Goal: Task Accomplishment & Management: Manage account settings

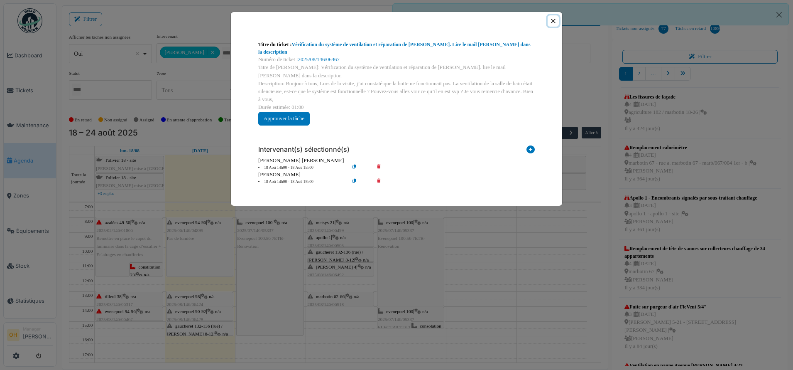
drag, startPoint x: 555, startPoint y: 19, endPoint x: 216, endPoint y: 174, distance: 373.1
click at [555, 19] on button "Close" at bounding box center [553, 20] width 11 height 11
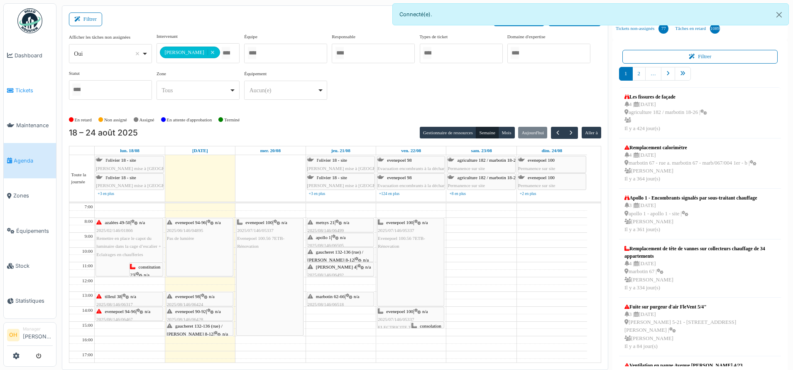
click at [17, 82] on link "Tickets" at bounding box center [30, 90] width 52 height 35
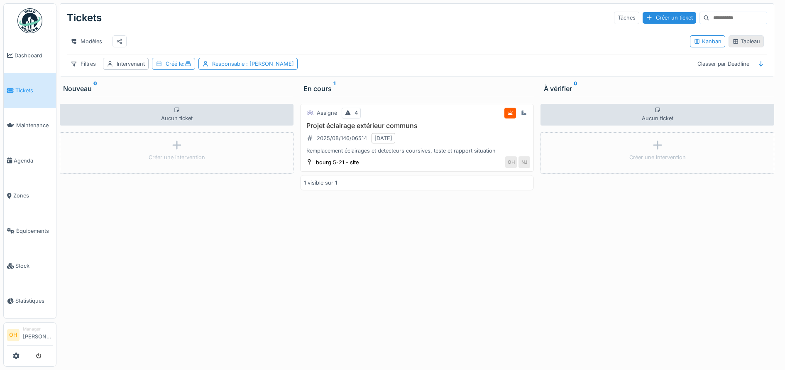
click at [739, 45] on div "Tableau" at bounding box center [746, 41] width 28 height 8
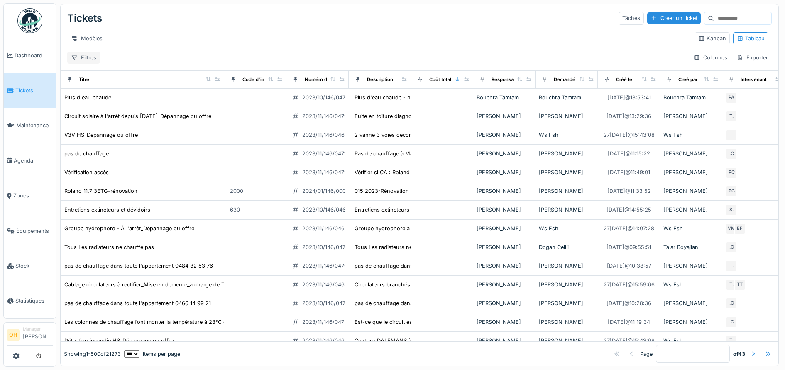
click at [93, 64] on div "Filtres" at bounding box center [83, 57] width 33 height 12
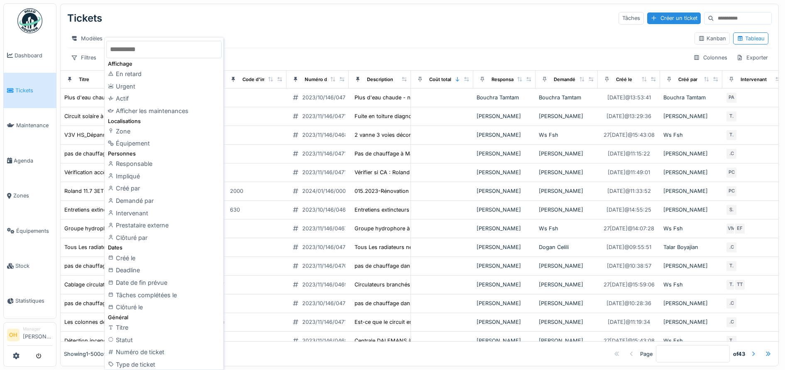
click at [322, 39] on div "Modèles" at bounding box center [377, 38] width 621 height 12
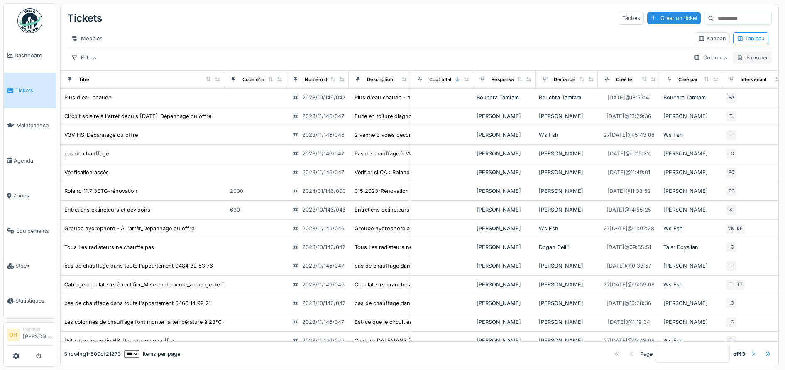
click at [734, 64] on div "Exporter" at bounding box center [752, 57] width 39 height 12
click at [739, 84] on div "Export Excel" at bounding box center [742, 84] width 47 height 12
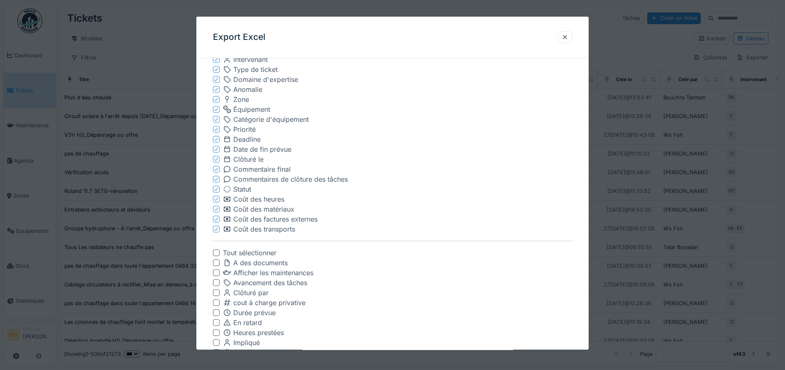
scroll to position [260, 0]
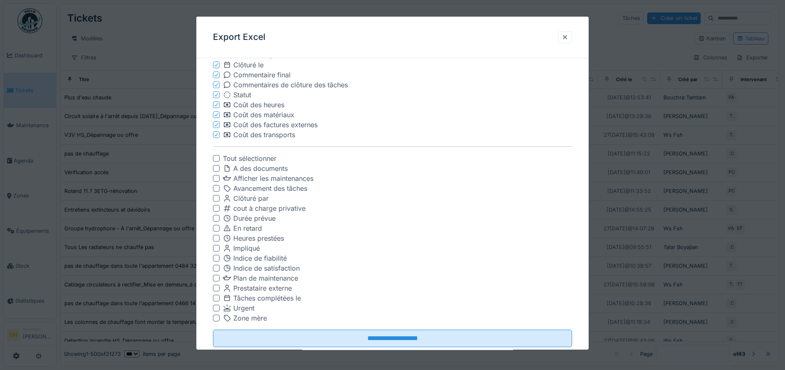
click at [215, 198] on div at bounding box center [216, 198] width 7 height 7
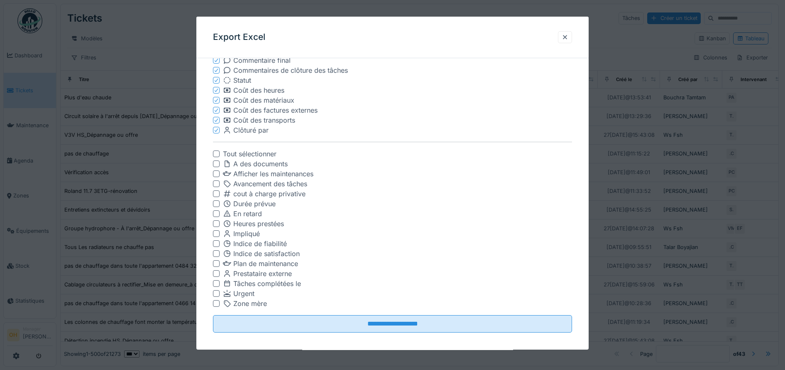
scroll to position [280, 0]
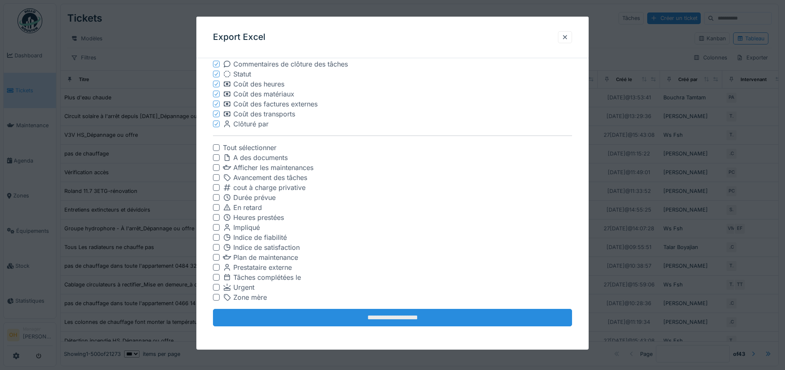
click at [402, 322] on input "**********" at bounding box center [393, 317] width 360 height 17
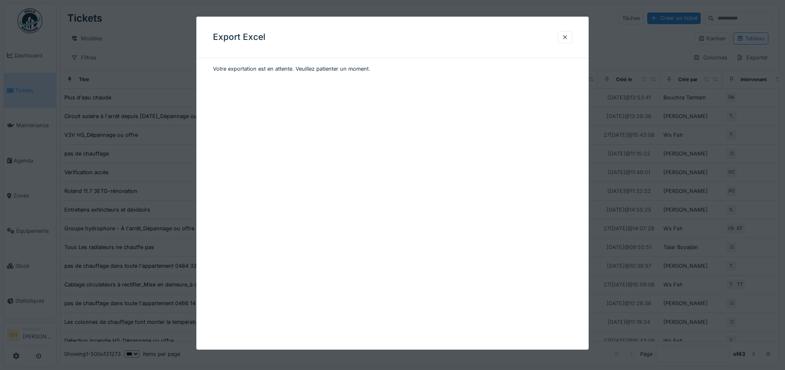
scroll to position [0, 0]
click at [332, 133] on div "Export Excel Préparation des données.." at bounding box center [392, 183] width 393 height 333
click at [568, 38] on div at bounding box center [565, 37] width 7 height 8
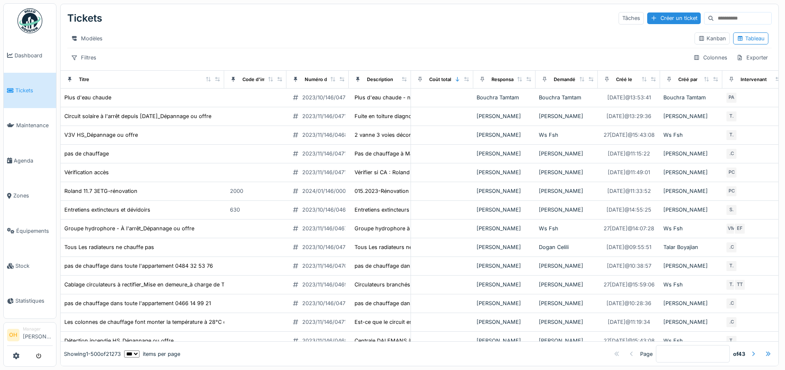
click at [196, 34] on div "Modèles" at bounding box center [377, 38] width 621 height 12
click at [22, 191] on span "Zones" at bounding box center [32, 195] width 39 height 8
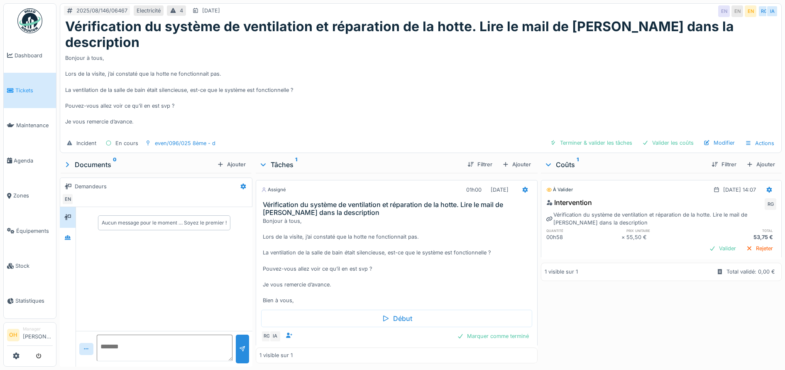
drag, startPoint x: 40, startPoint y: 90, endPoint x: 63, endPoint y: 92, distance: 22.9
click at [40, 90] on span "Tickets" at bounding box center [33, 90] width 37 height 8
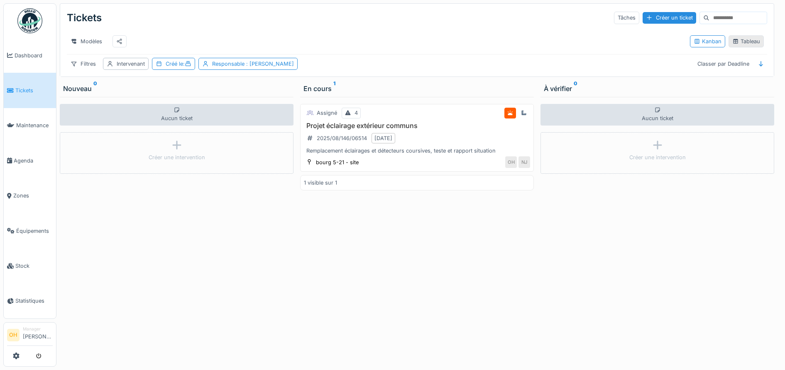
click at [751, 42] on div "Tableau" at bounding box center [746, 41] width 28 height 8
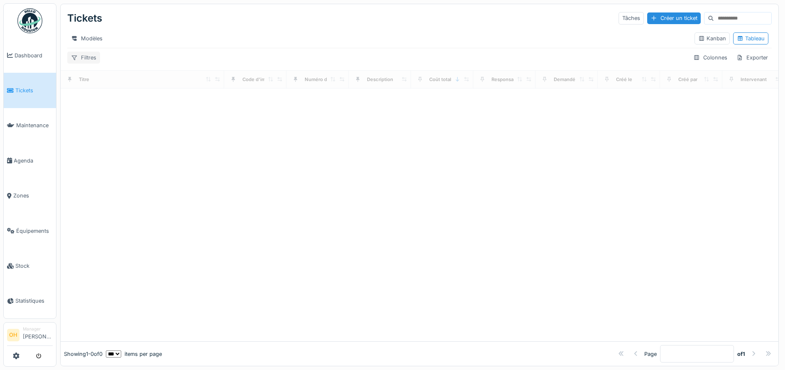
click at [83, 64] on div "Filtres" at bounding box center [83, 57] width 33 height 12
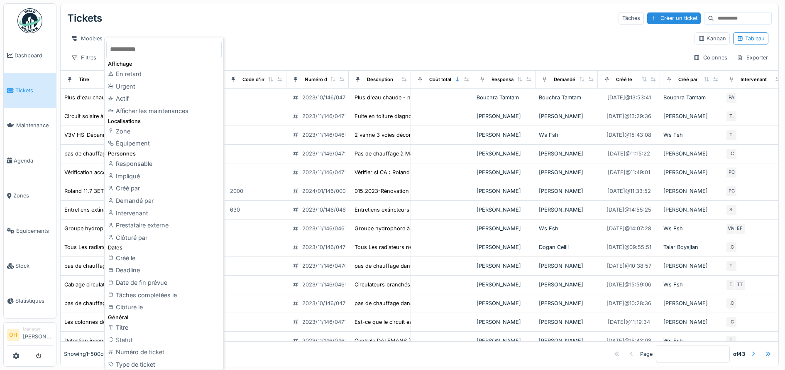
click at [343, 26] on div "Tickets Tâches Créer un ticket" at bounding box center [419, 18] width 705 height 22
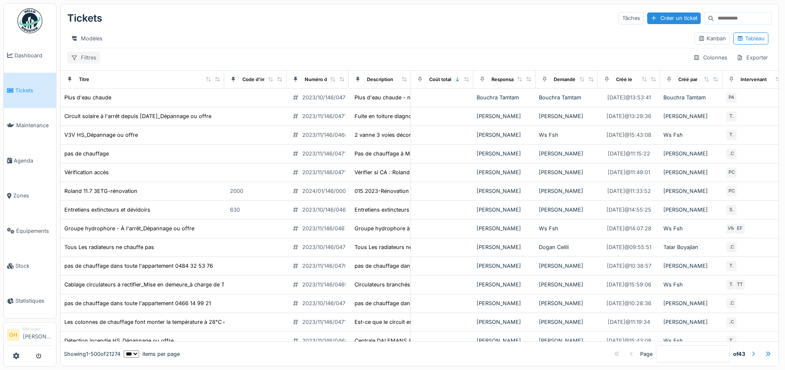
click at [82, 63] on div "Filtres" at bounding box center [83, 57] width 33 height 12
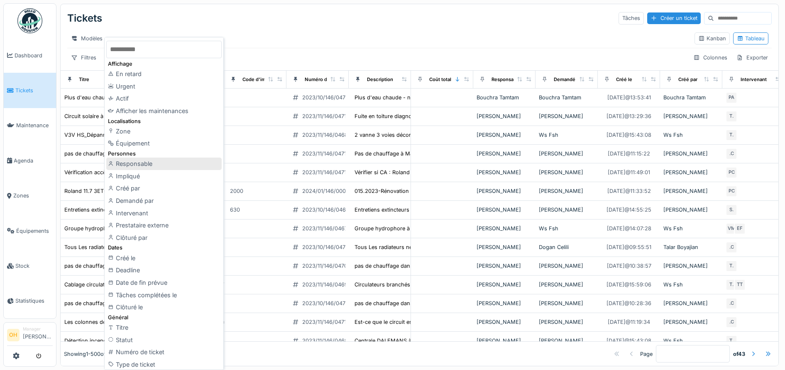
click at [152, 162] on div "Responsable" at bounding box center [163, 163] width 115 height 12
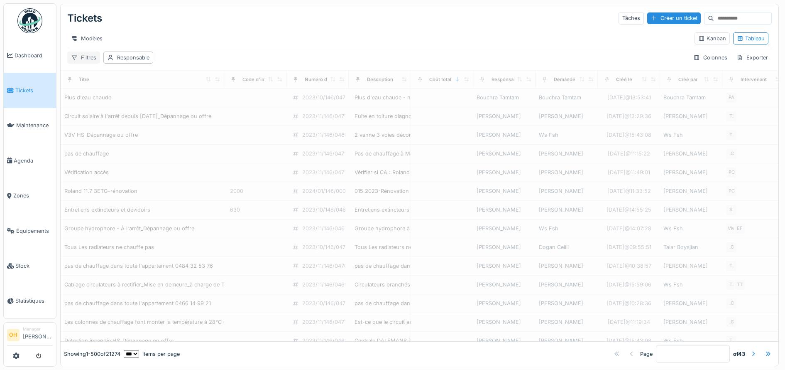
click at [78, 62] on div "Filtres" at bounding box center [83, 57] width 33 height 12
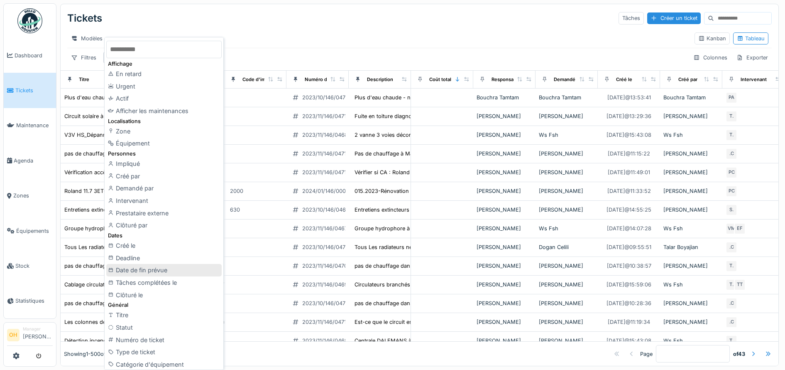
scroll to position [52, 0]
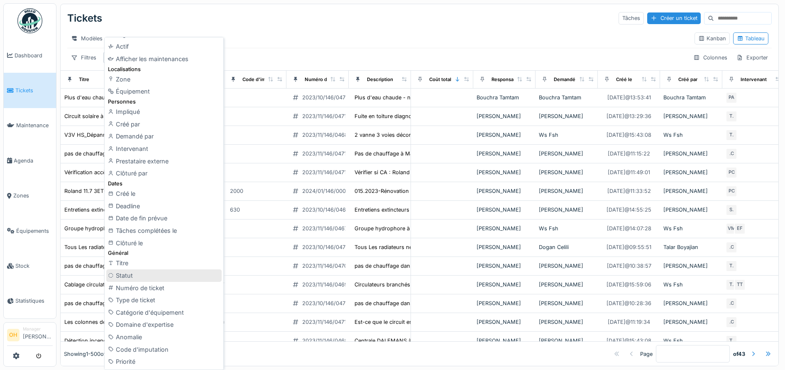
click at [123, 274] on div "Statut" at bounding box center [163, 275] width 115 height 12
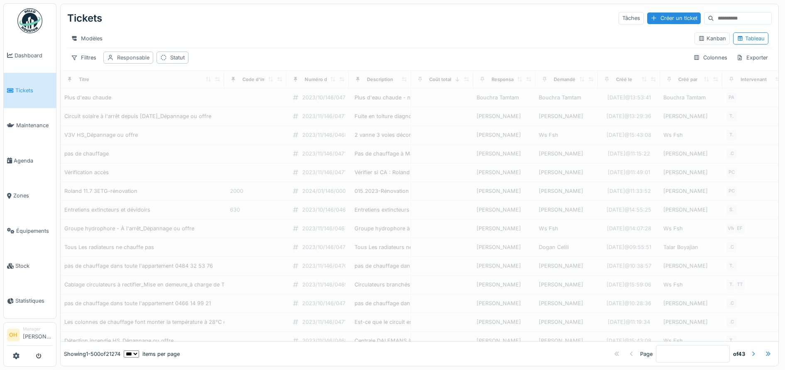
click at [127, 61] on div "Responsable" at bounding box center [133, 58] width 32 height 8
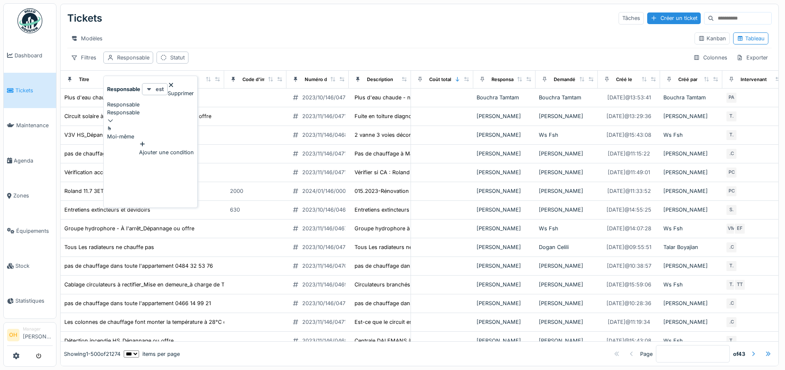
click at [190, 116] on div at bounding box center [150, 120] width 87 height 8
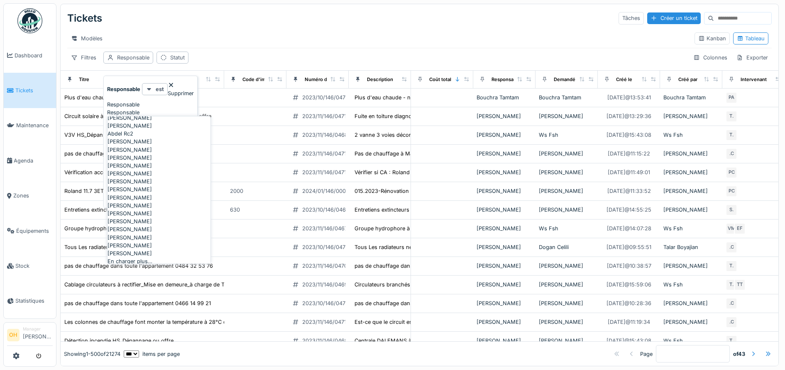
scroll to position [0, 0]
click at [134, 108] on div "Responsable" at bounding box center [150, 112] width 87 height 8
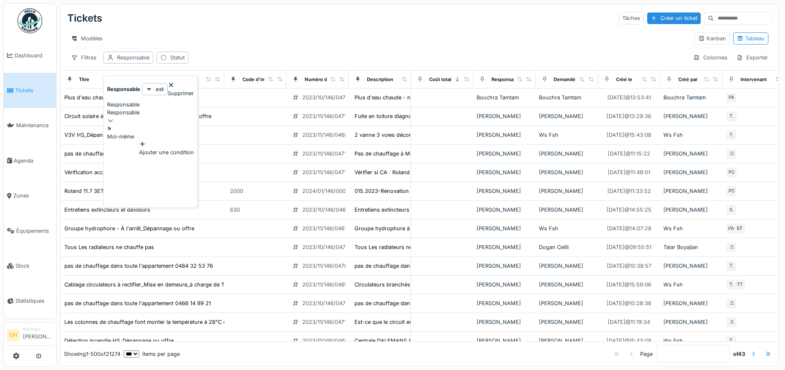
click at [147, 108] on div "Responsable" at bounding box center [150, 112] width 87 height 8
type input "**********"
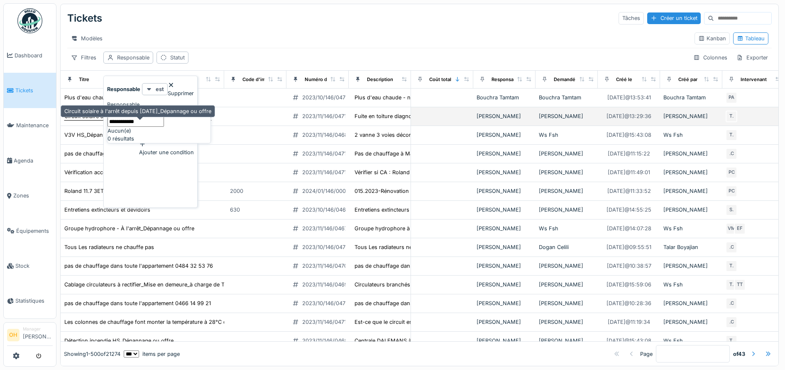
drag, startPoint x: 172, startPoint y: 128, endPoint x: 78, endPoint y: 128, distance: 93.8
click at [78, 128] on body "Dashboard Tickets Maintenance Agenda Zones Équipements Stock Statistiques OH Ma…" at bounding box center [392, 185] width 785 height 370
click at [78, 120] on div "Circuit solaire à l'arrêt depuis 8/3/2023_Dépannage ou offre" at bounding box center [137, 116] width 147 height 8
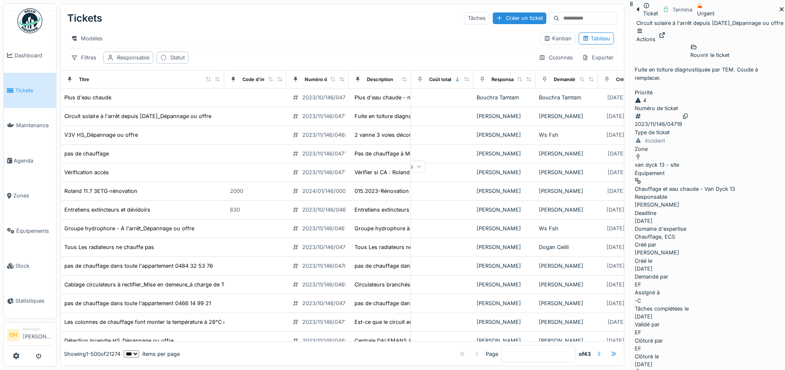
click at [780, 12] on icon at bounding box center [782, 9] width 4 height 4
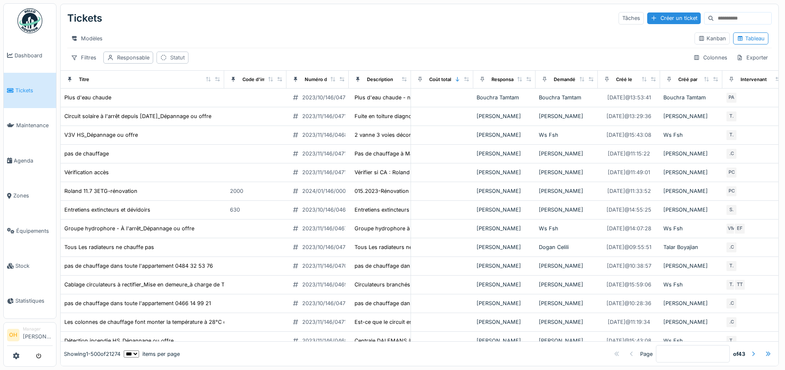
click at [178, 61] on div "Statut" at bounding box center [177, 58] width 15 height 8
click at [194, 86] on strong "est" at bounding box center [195, 89] width 8 height 8
click at [202, 115] on div "n'est pas" at bounding box center [194, 112] width 28 height 8
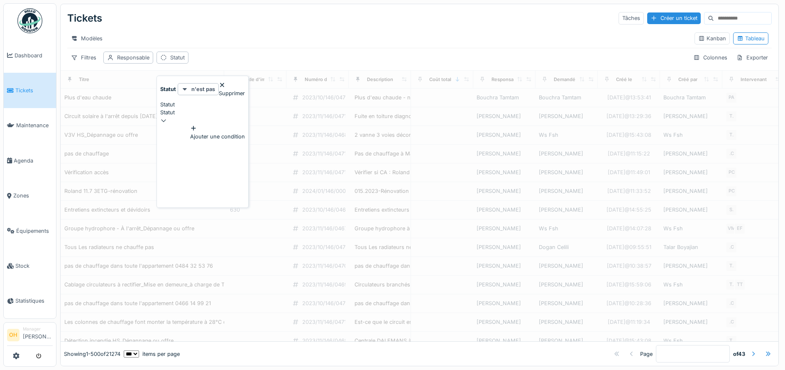
click at [240, 109] on div "Statut" at bounding box center [202, 112] width 85 height 8
click at [183, 180] on div "Terminé" at bounding box center [210, 176] width 103 height 8
type input "******"
click at [301, 23] on div "Tickets Tâches Créer un ticket" at bounding box center [419, 18] width 705 height 22
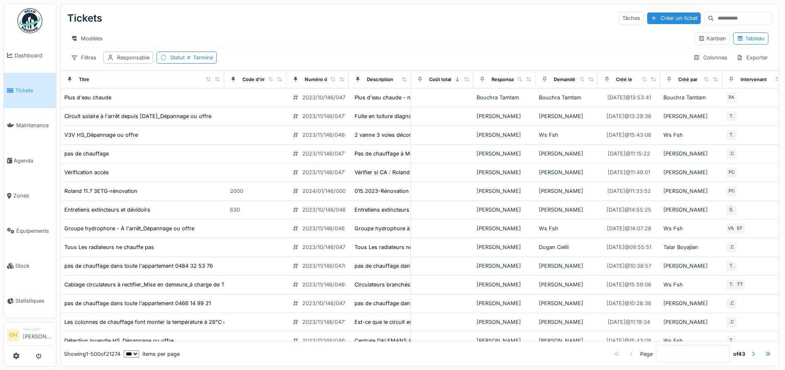
click at [246, 40] on div "Modèles" at bounding box center [377, 38] width 621 height 12
click at [118, 61] on div "Responsable" at bounding box center [133, 58] width 32 height 8
click at [194, 89] on div "Supprimer" at bounding box center [181, 89] width 26 height 16
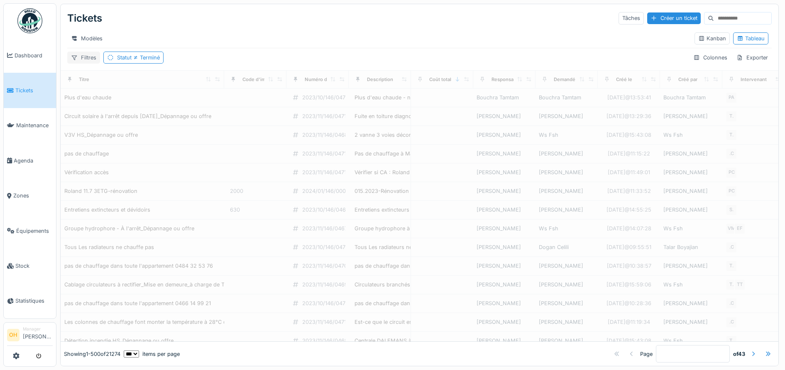
click at [87, 61] on div "Filtres" at bounding box center [83, 57] width 33 height 12
click at [87, 64] on div "Filtres" at bounding box center [83, 57] width 33 height 12
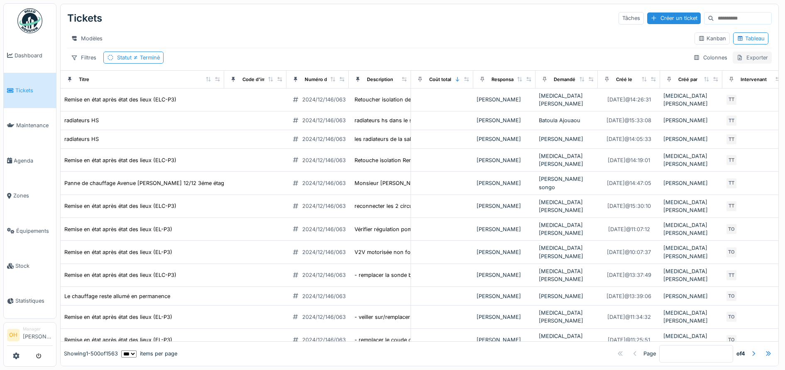
click at [736, 64] on div "Exporter" at bounding box center [752, 57] width 39 height 12
click at [746, 85] on div "Export Excel" at bounding box center [742, 84] width 47 height 12
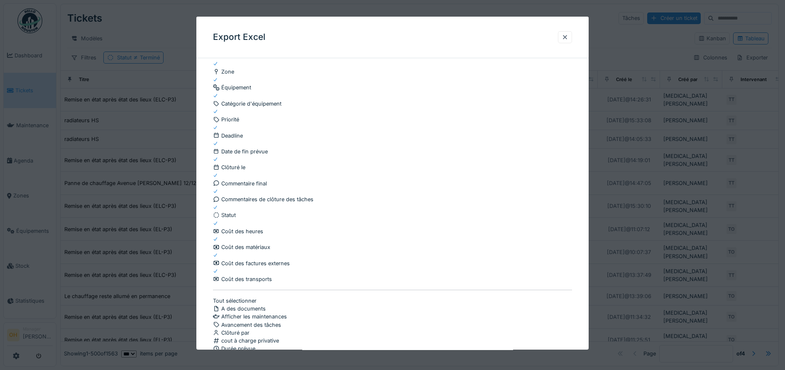
scroll to position [228, 0]
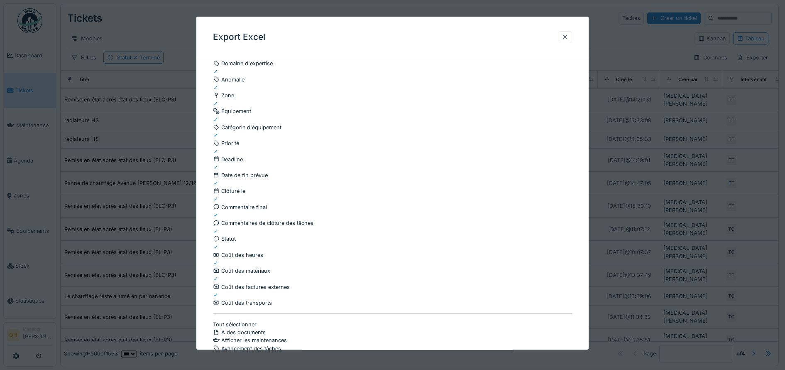
click at [243, 352] on div "Clôturé par" at bounding box center [231, 356] width 37 height 8
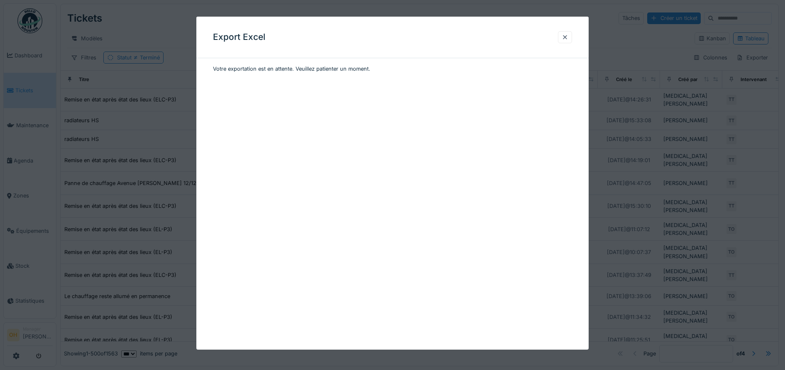
scroll to position [0, 0]
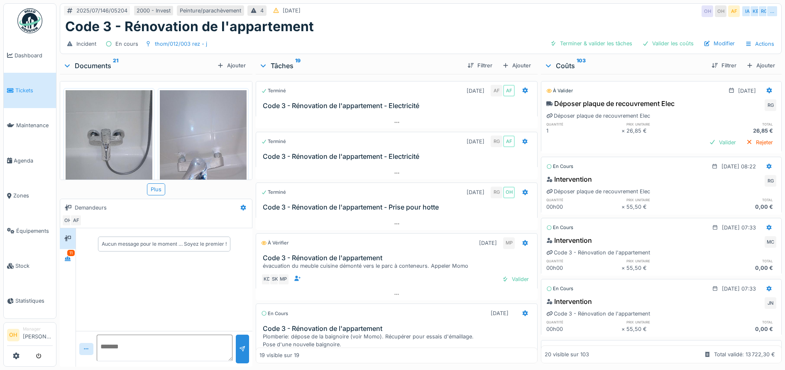
click at [17, 91] on span "Tickets" at bounding box center [33, 90] width 37 height 8
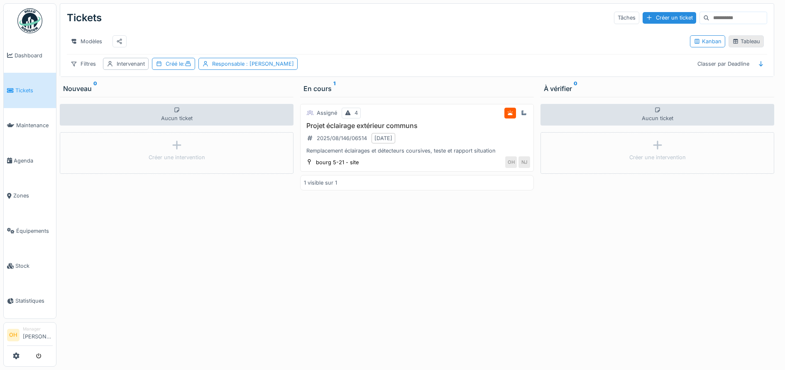
click at [744, 45] on div "Tableau" at bounding box center [746, 41] width 28 height 8
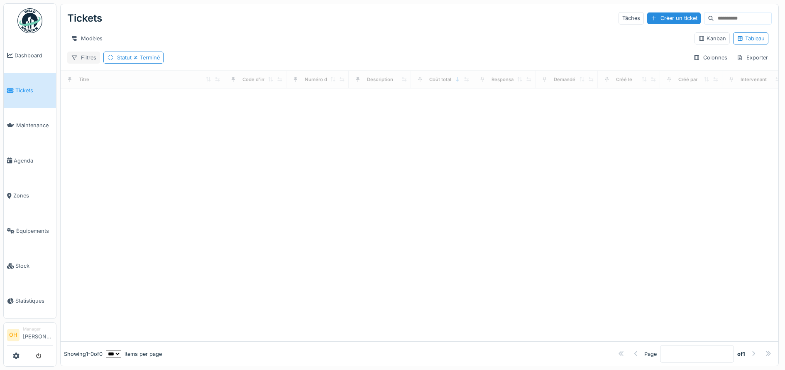
click at [95, 61] on div "Filtres" at bounding box center [83, 57] width 33 height 12
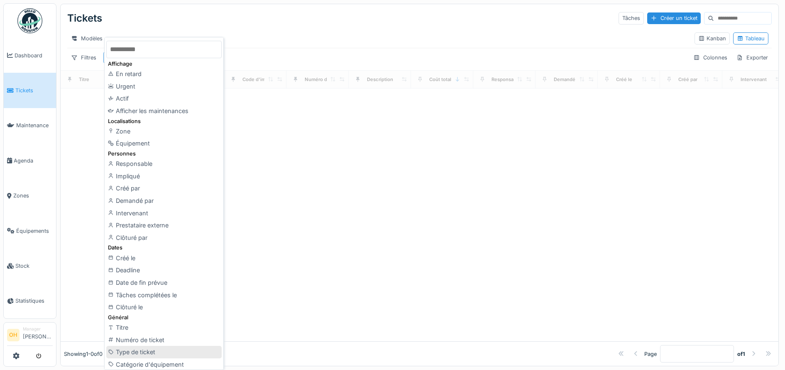
click at [139, 351] on div "Type de ticket" at bounding box center [163, 351] width 115 height 12
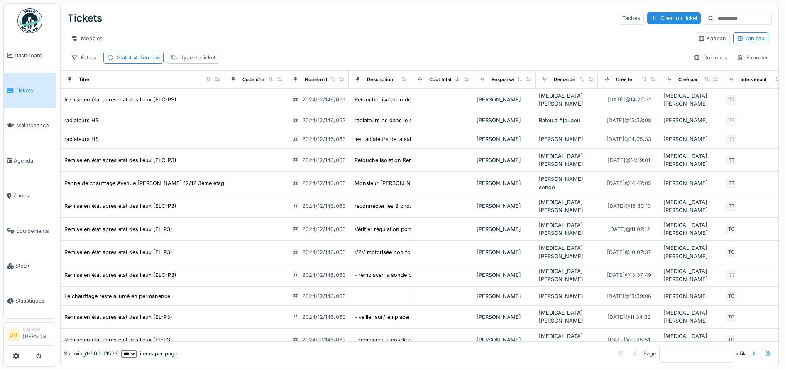
click at [190, 61] on div "Type de ticket" at bounding box center [198, 58] width 35 height 8
click at [252, 111] on div "Type de ticket" at bounding box center [216, 116] width 91 height 16
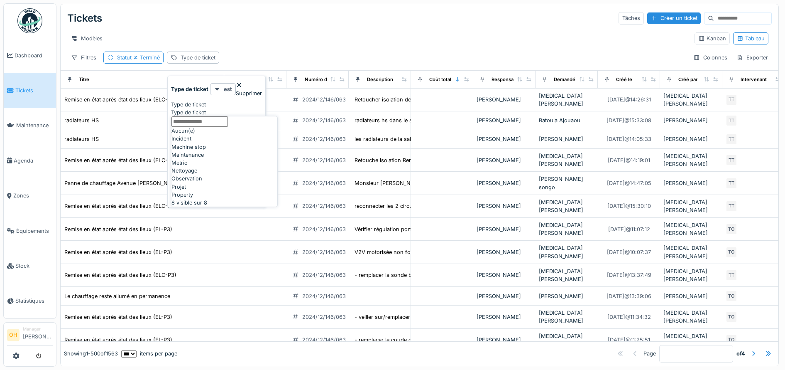
scroll to position [45, 0]
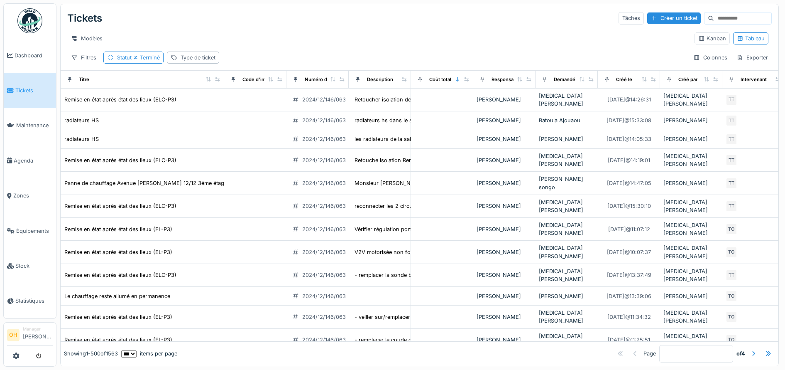
click at [379, 42] on div "Modèles" at bounding box center [377, 38] width 621 height 12
click at [647, 19] on div "Créer un ticket" at bounding box center [674, 17] width 54 height 11
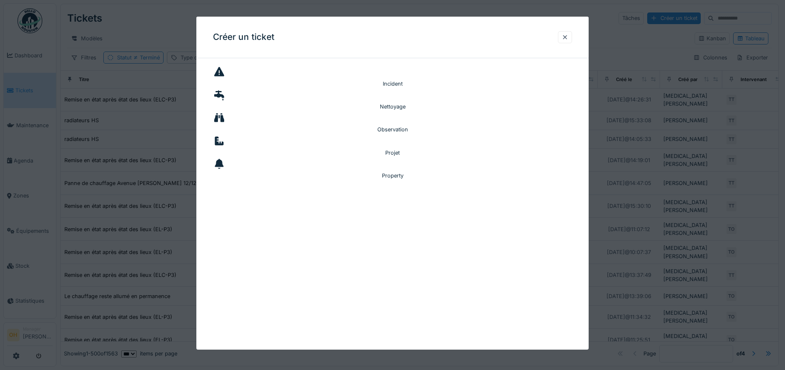
click at [572, 39] on div at bounding box center [565, 37] width 14 height 12
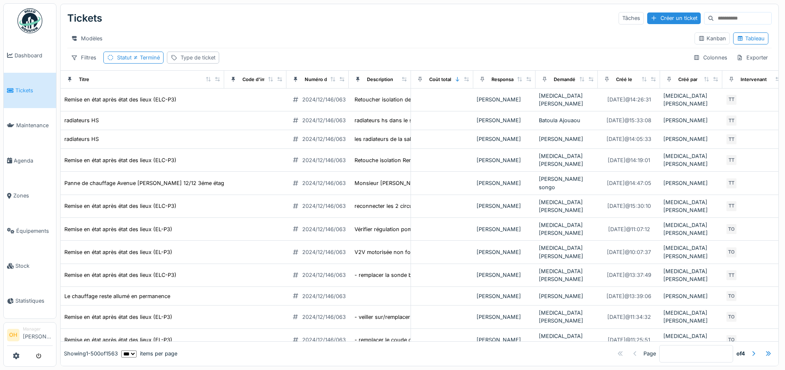
click at [208, 61] on div "Type de ticket" at bounding box center [198, 58] width 35 height 8
click at [256, 108] on div "Type de ticket" at bounding box center [216, 112] width 91 height 8
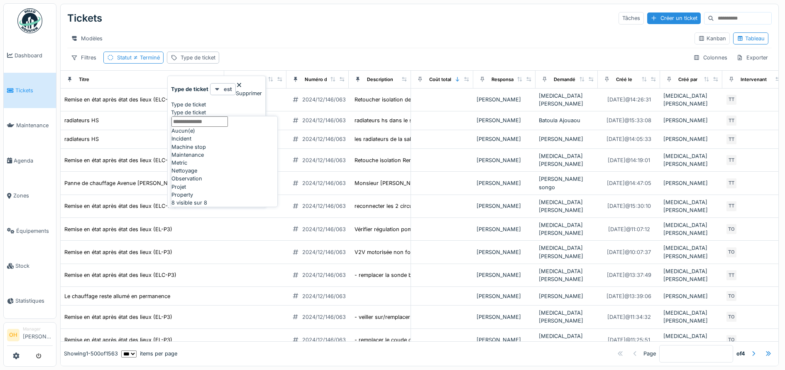
click at [220, 142] on div "Incident" at bounding box center [224, 139] width 106 height 8
type input "***"
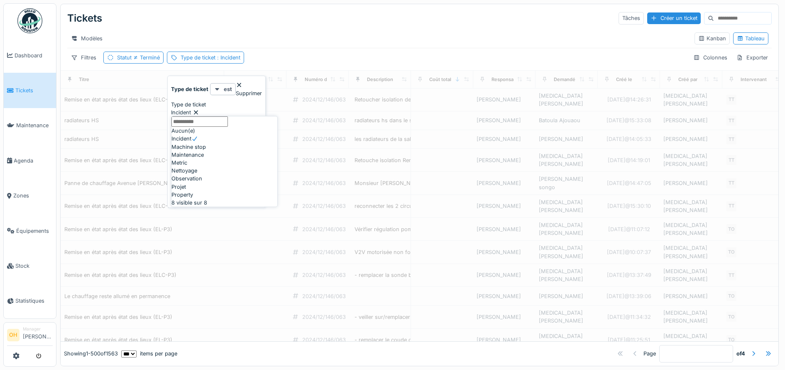
click at [212, 127] on ticket_Y2ODU "Type de ticket" at bounding box center [199, 121] width 56 height 10
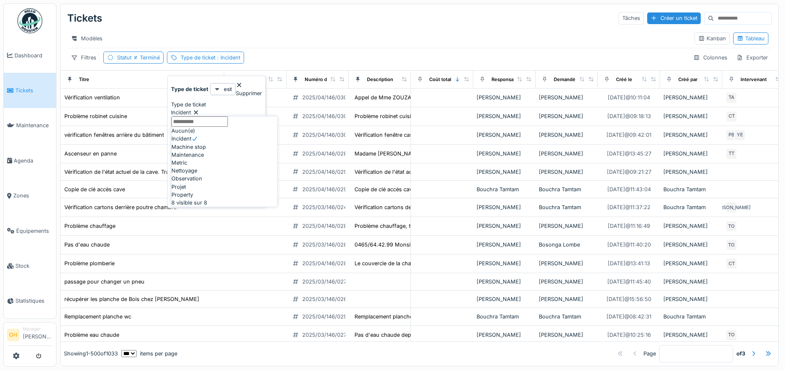
click at [338, 48] on div "Modèles Kanban Tableau" at bounding box center [419, 38] width 705 height 19
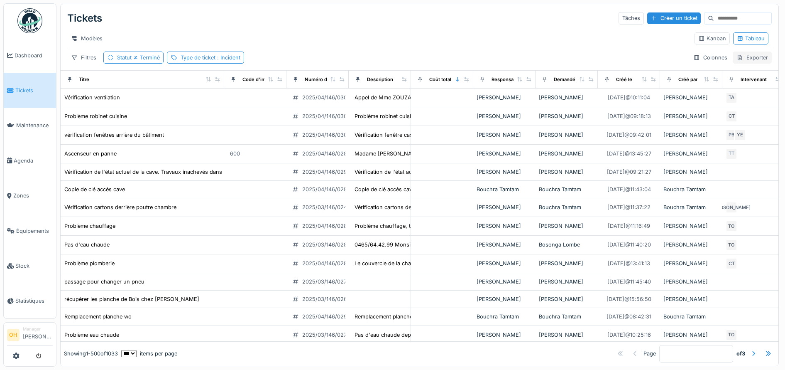
click at [736, 64] on div "Exporter" at bounding box center [752, 57] width 39 height 12
click at [737, 82] on div "Export Excel" at bounding box center [742, 84] width 47 height 12
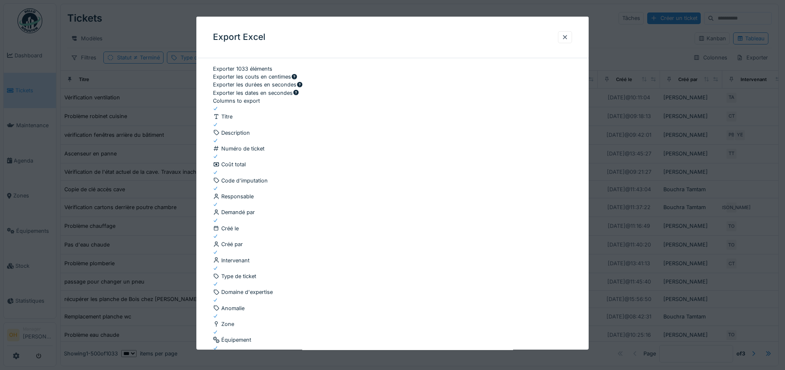
scroll to position [280, 0]
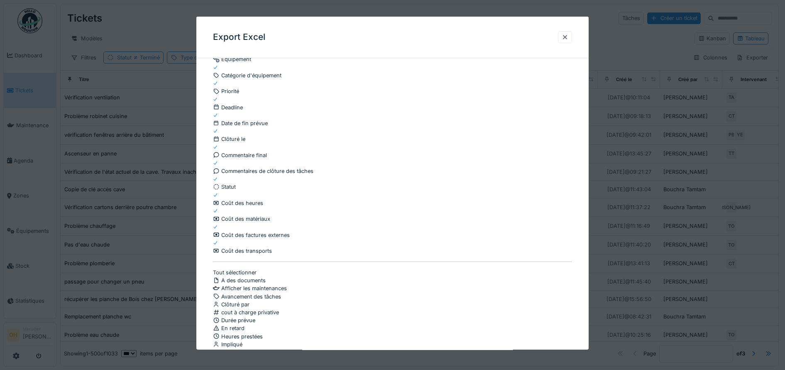
click at [217, 300] on div at bounding box center [393, 300] width 360 height 0
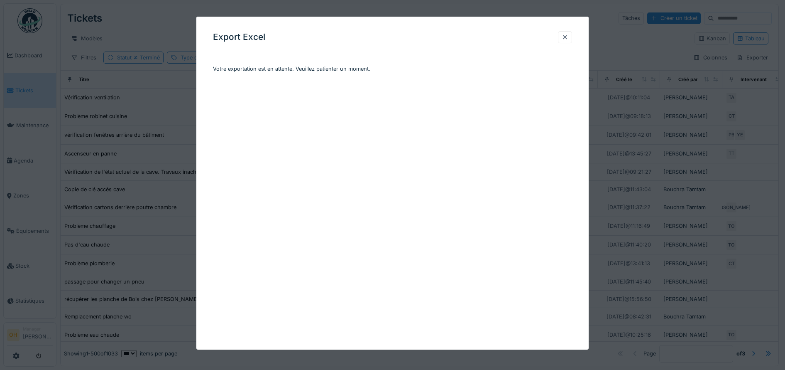
scroll to position [0, 0]
click at [248, 86] on div "Télécharger" at bounding box center [393, 89] width 360 height 16
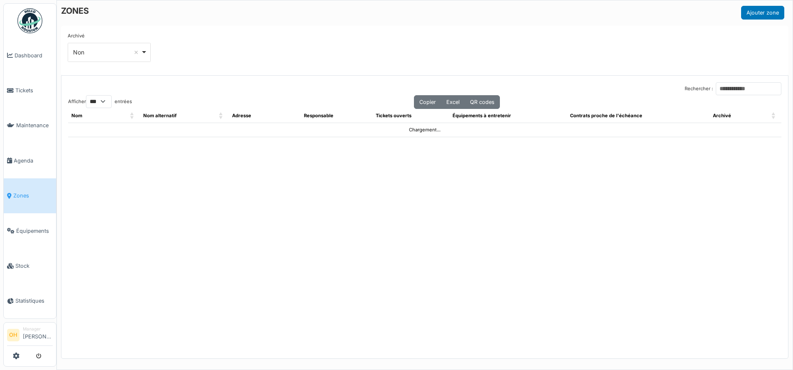
select select "***"
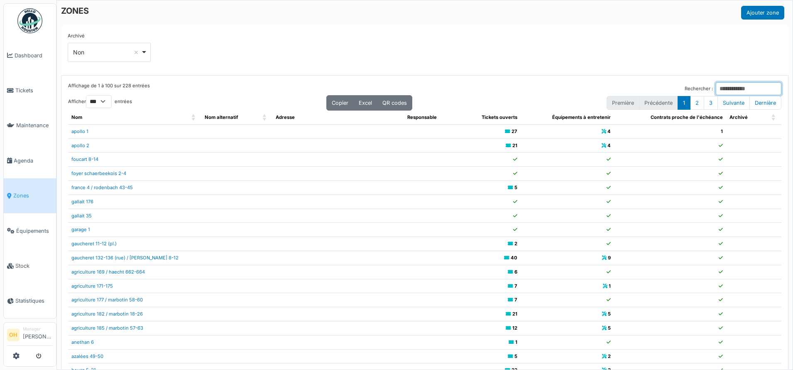
click at [716, 87] on input "Rechercher :" at bounding box center [749, 88] width 66 height 13
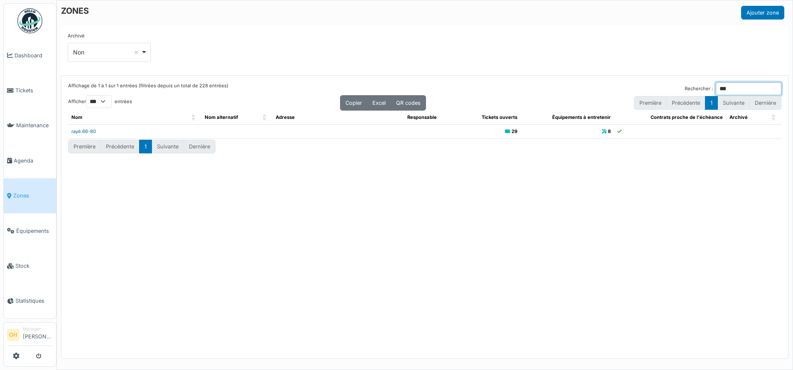
type input "***"
click at [80, 130] on link "rayé 66-80" at bounding box center [83, 131] width 24 height 6
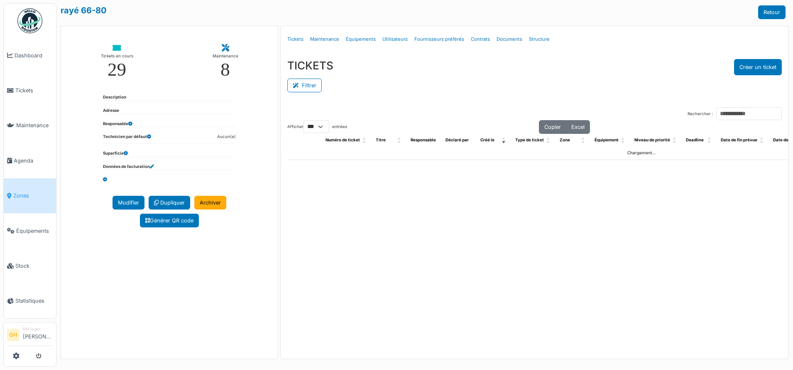
select select "***"
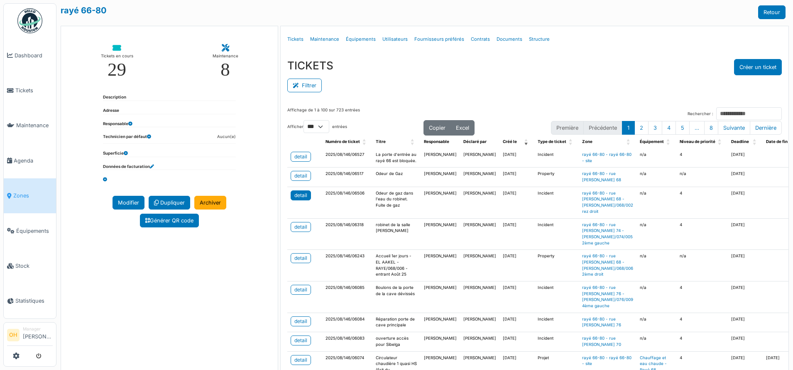
click at [295, 199] on div "detail" at bounding box center [300, 194] width 13 height 7
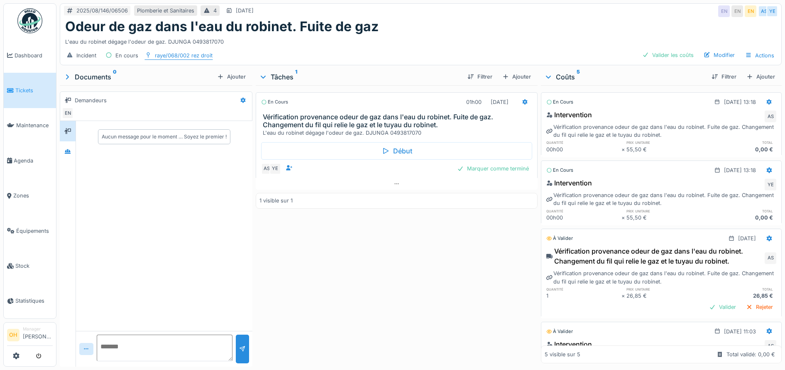
click at [167, 55] on div "raye/068/002 rez droit" at bounding box center [184, 55] width 58 height 8
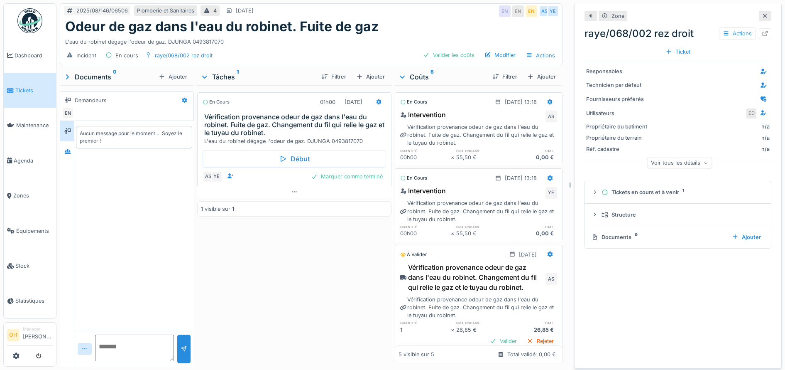
click at [756, 33] on div "Zone raye/068/002 rez droit Actions Ticket Responsables Technicien par défaut F…" at bounding box center [678, 186] width 208 height 364
click at [762, 35] on icon at bounding box center [765, 33] width 7 height 5
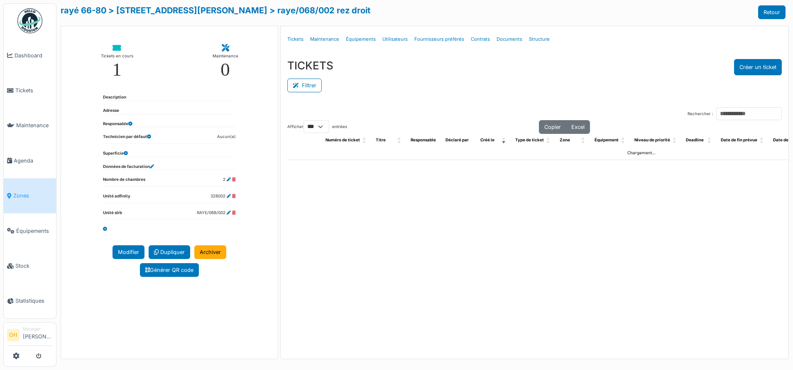
select select "***"
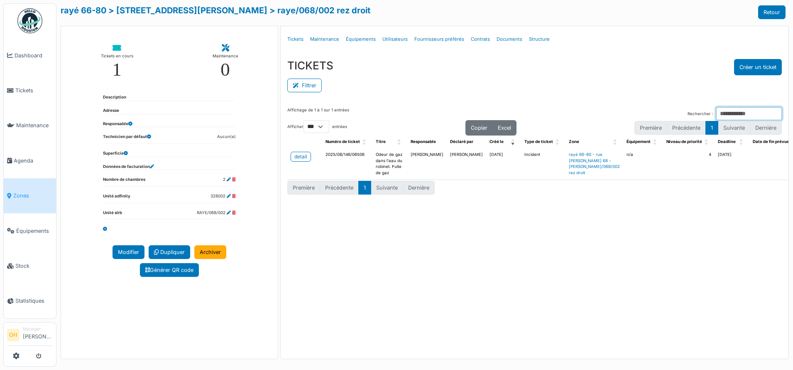
click at [723, 115] on input "Rechercher :" at bounding box center [749, 113] width 66 height 13
click at [30, 193] on span "Zones" at bounding box center [32, 195] width 39 height 8
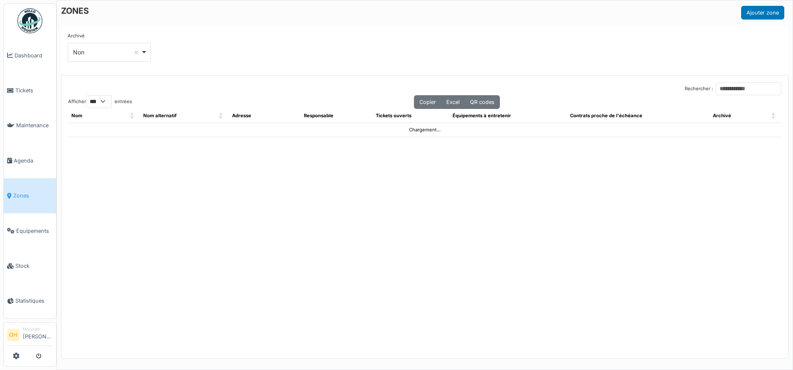
select select "***"
click at [723, 88] on input "Rechercher :" at bounding box center [749, 88] width 66 height 13
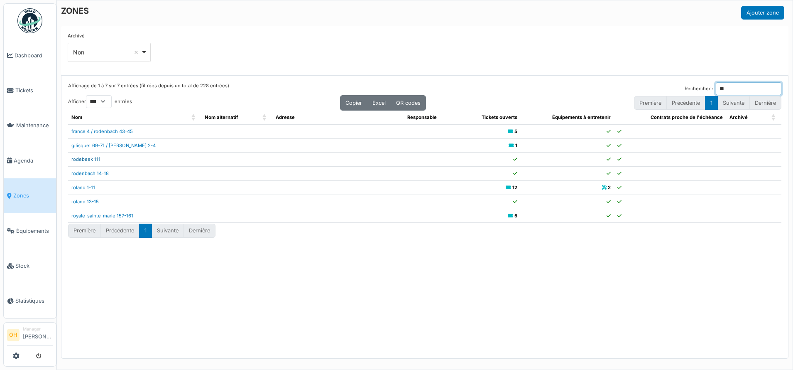
type input "**"
click link "rodebeek 111"
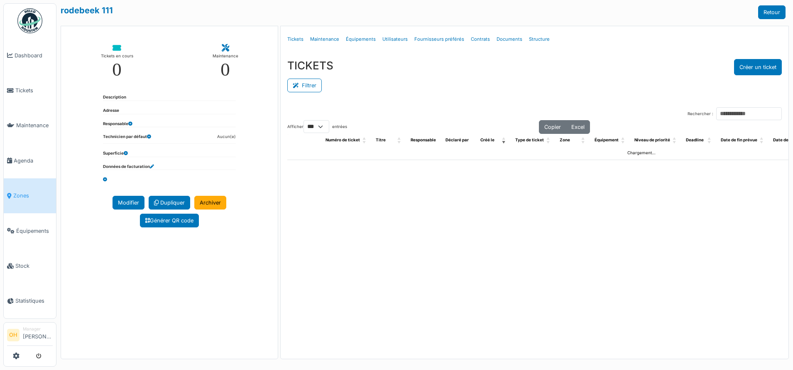
select select "***"
drag, startPoint x: 0, startPoint y: 0, endPoint x: 536, endPoint y: 41, distance: 538.0
click at [536, 41] on link "Structure" at bounding box center [539, 39] width 27 height 20
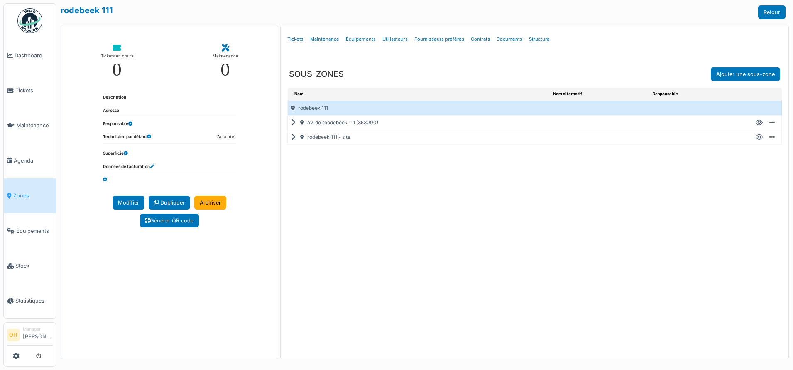
click at [293, 122] on icon at bounding box center [295, 122] width 8 height 0
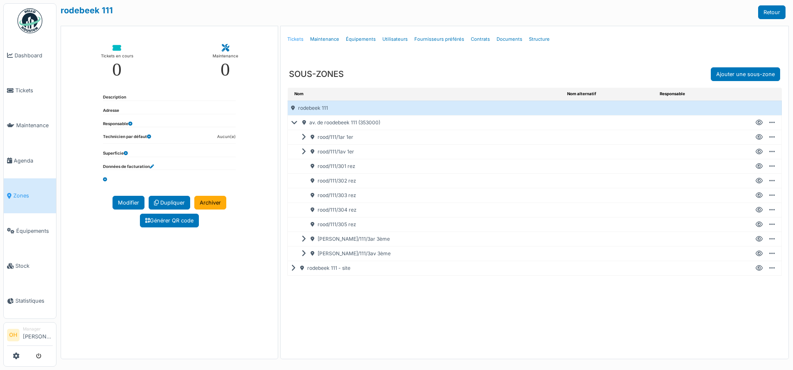
click at [296, 39] on link "Tickets" at bounding box center [295, 39] width 23 height 20
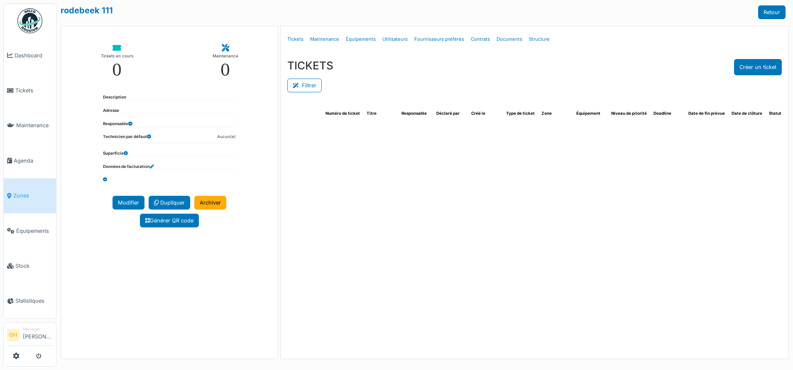
select select "***"
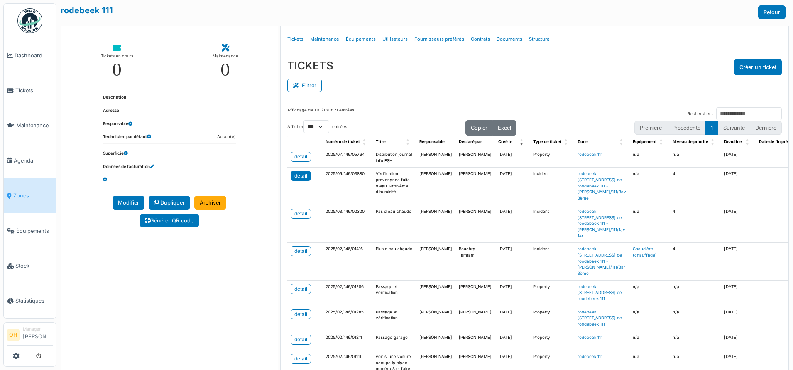
click at [302, 179] on div "detail" at bounding box center [300, 175] width 13 height 7
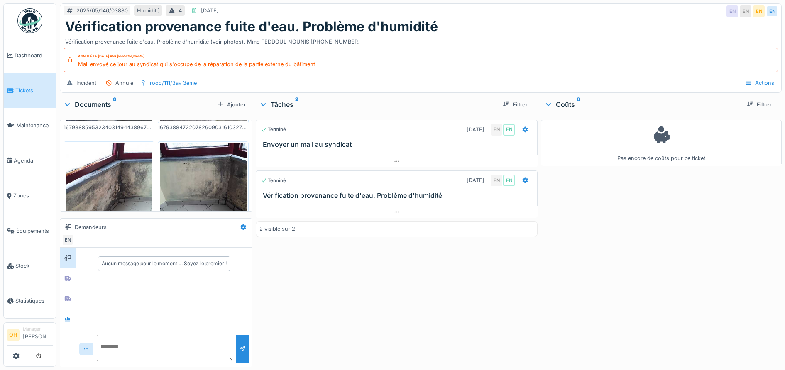
scroll to position [205, 0]
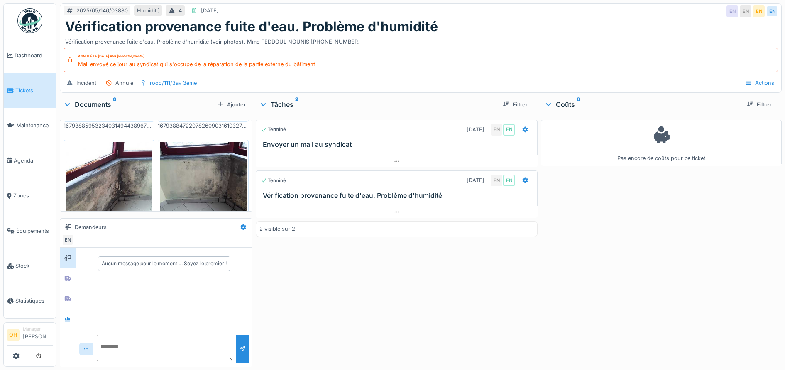
click at [116, 162] on img at bounding box center [109, 185] width 87 height 87
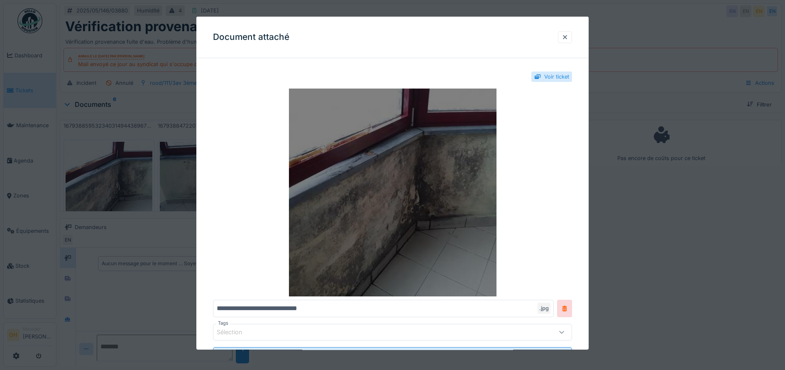
click at [335, 281] on img at bounding box center [393, 192] width 360 height 208
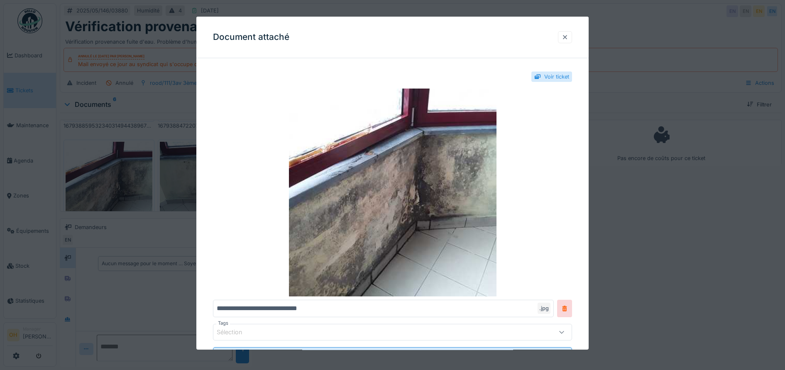
click at [572, 35] on div at bounding box center [565, 37] width 14 height 12
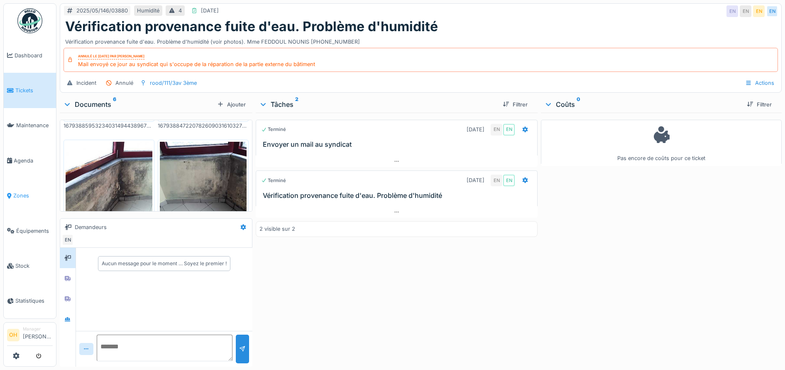
click at [16, 191] on span "Zones" at bounding box center [32, 195] width 39 height 8
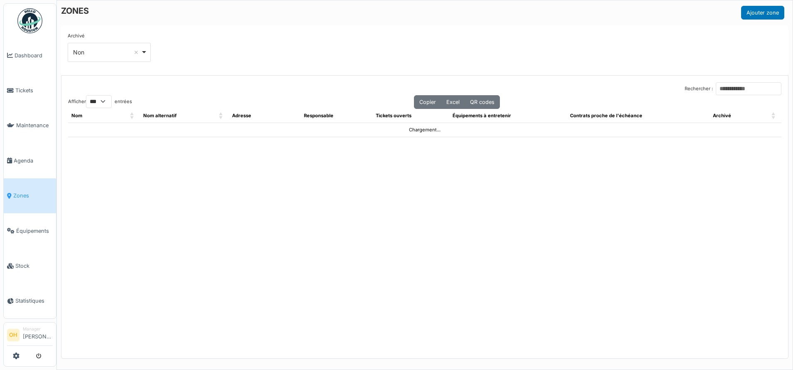
select select "***"
click at [723, 88] on input "Rechercher :" at bounding box center [749, 88] width 66 height 13
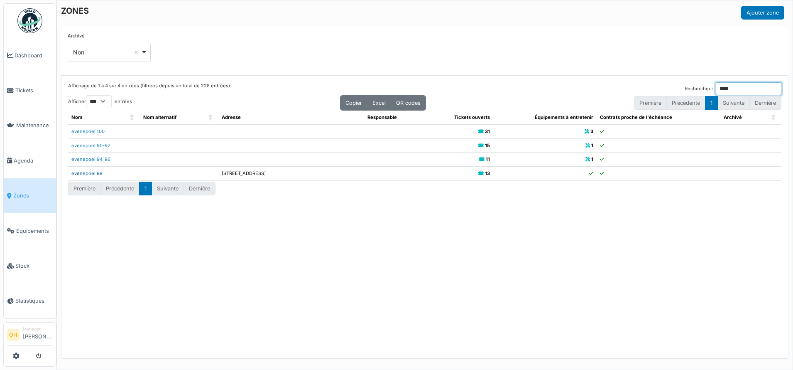
type input "****"
click at [99, 174] on link "evenepoel 98" at bounding box center [86, 173] width 31 height 6
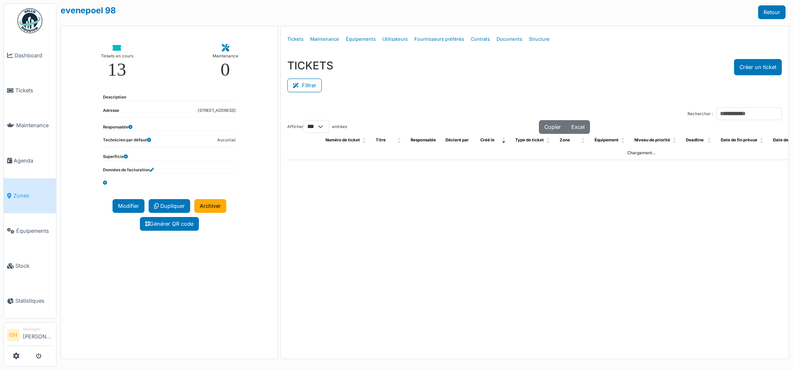
select select "***"
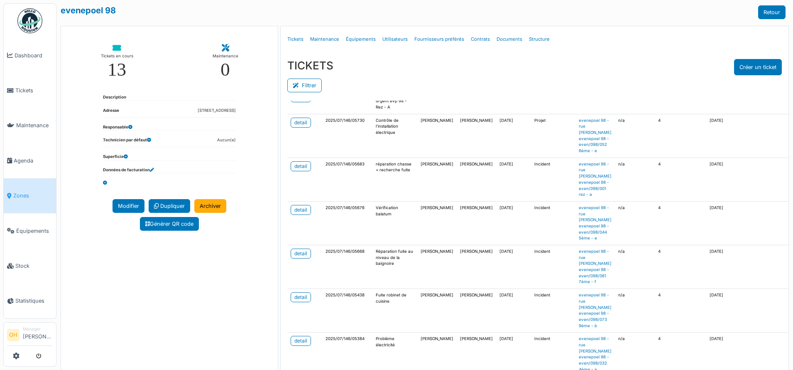
scroll to position [801, 0]
click at [300, 170] on div "detail" at bounding box center [300, 166] width 13 height 7
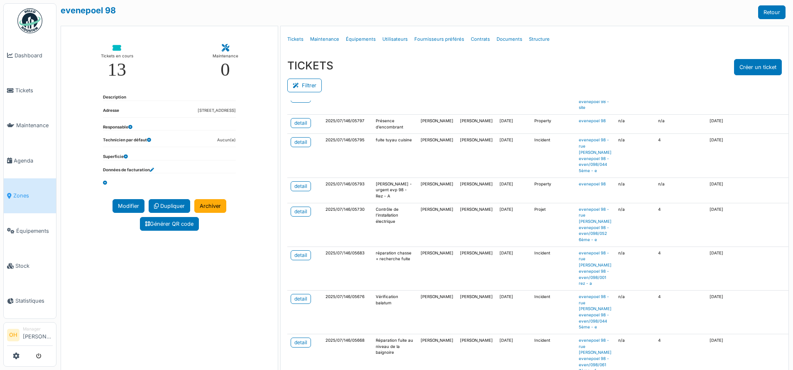
scroll to position [691, 0]
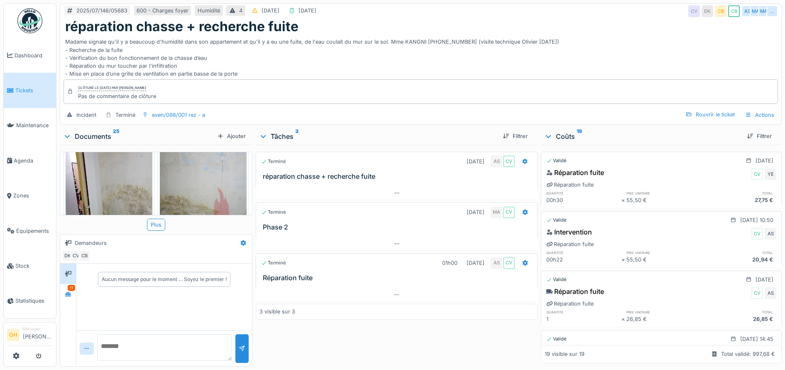
scroll to position [429, 0]
click at [125, 165] on img at bounding box center [109, 201] width 87 height 115
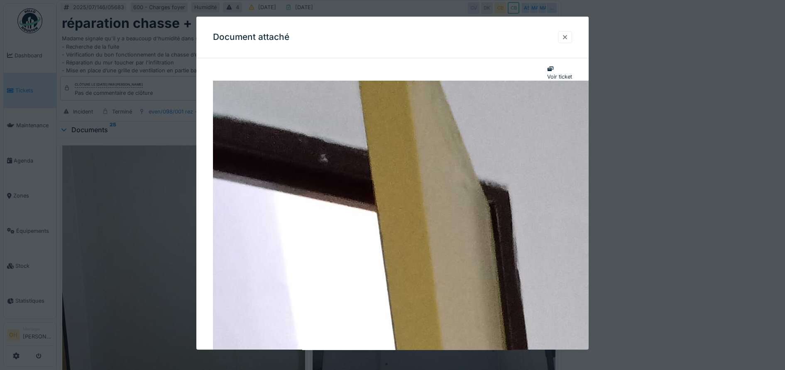
click at [568, 38] on div at bounding box center [565, 37] width 7 height 8
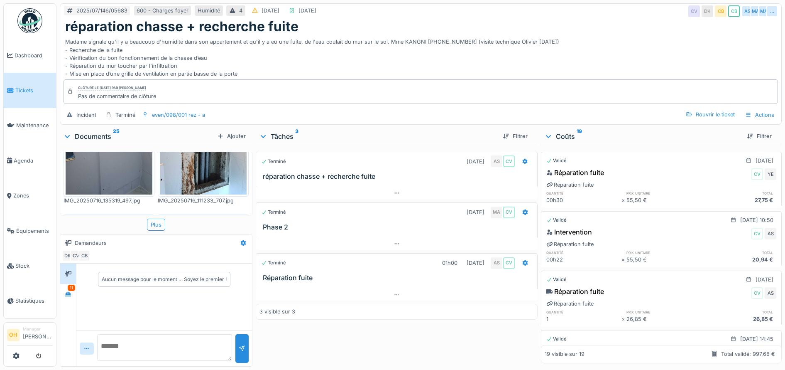
scroll to position [1046, 0]
click at [118, 216] on img at bounding box center [109, 248] width 87 height 65
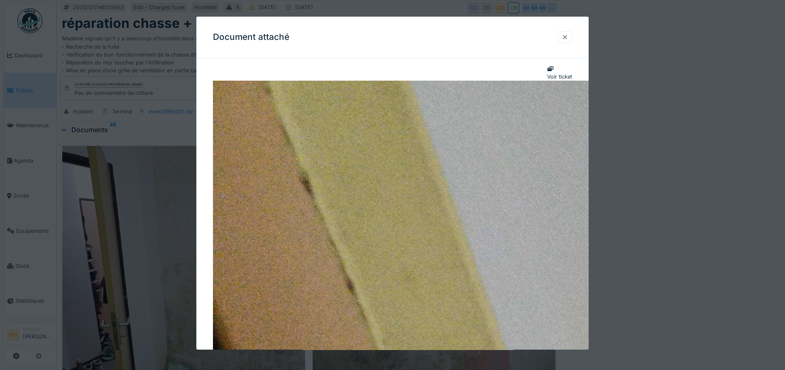
click at [570, 43] on div at bounding box center [565, 37] width 14 height 12
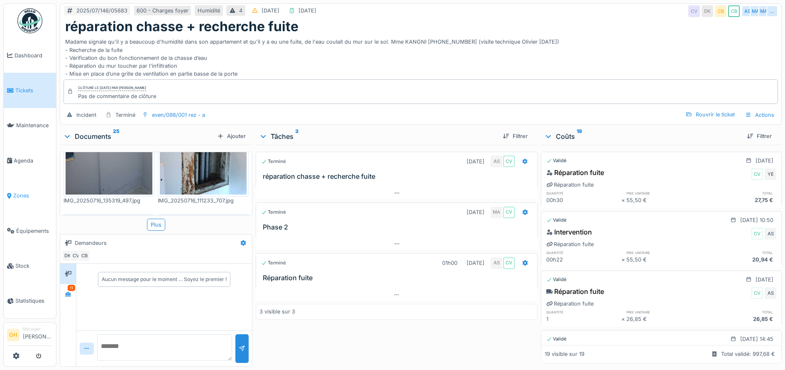
click at [11, 191] on li "Zones" at bounding box center [30, 195] width 46 height 8
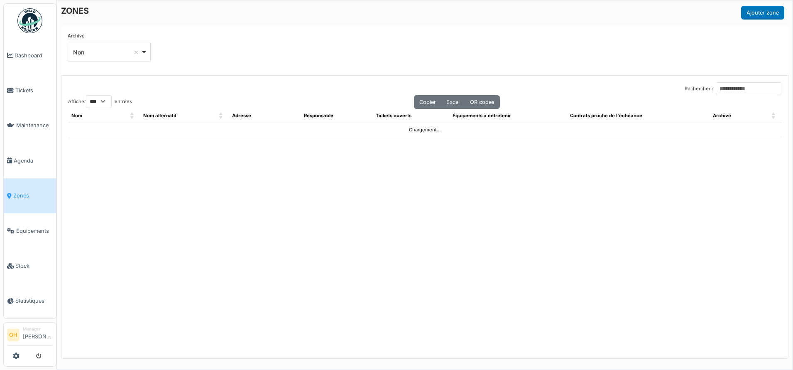
select select "***"
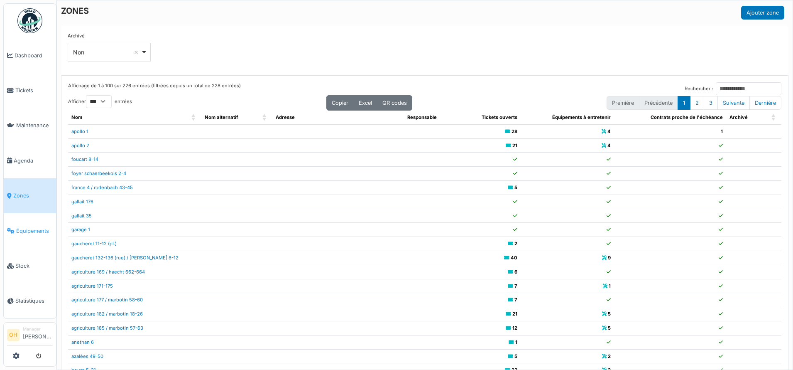
click at [22, 227] on span "Équipements" at bounding box center [34, 231] width 37 height 8
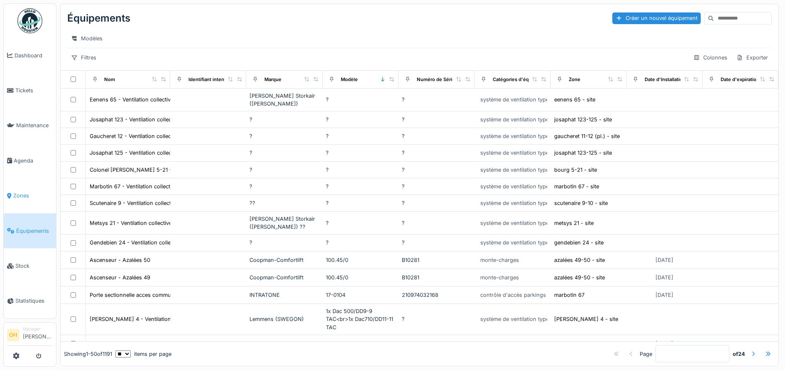
click at [20, 186] on link "Zones" at bounding box center [30, 195] width 52 height 35
click at [12, 191] on li "Zones" at bounding box center [30, 195] width 46 height 8
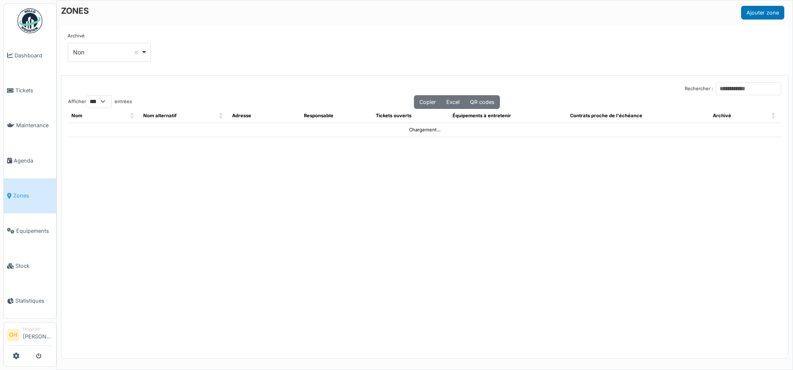
select select "***"
click at [729, 89] on input "Rechercher :" at bounding box center [749, 88] width 66 height 13
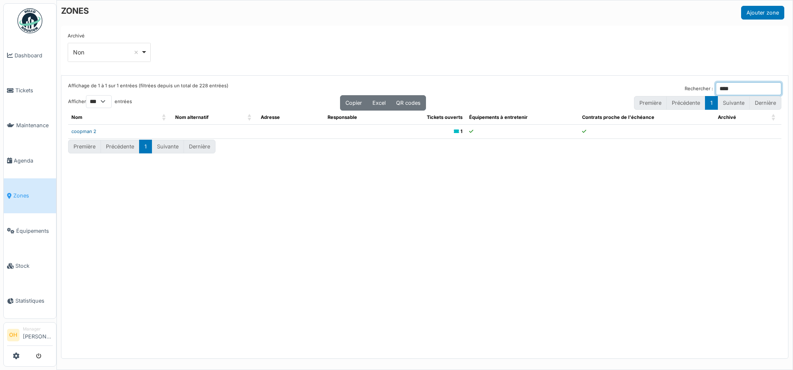
type input "****"
click at [89, 132] on link "coopman 2" at bounding box center [83, 131] width 25 height 6
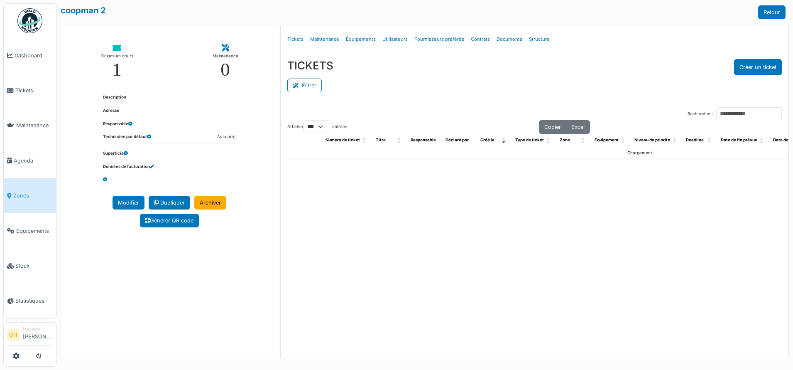
select select "***"
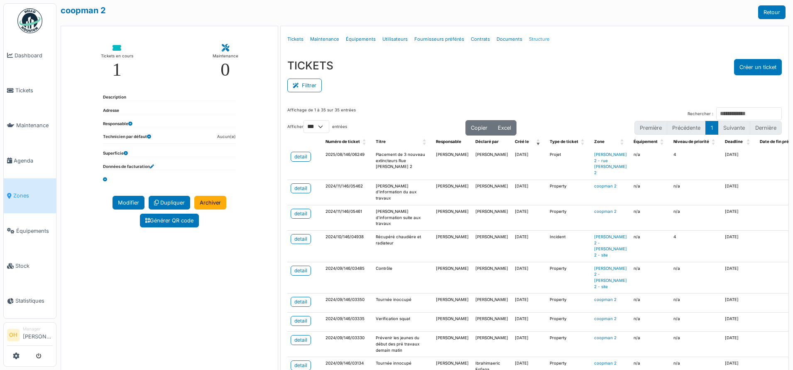
click at [528, 39] on link "Structure" at bounding box center [539, 39] width 27 height 20
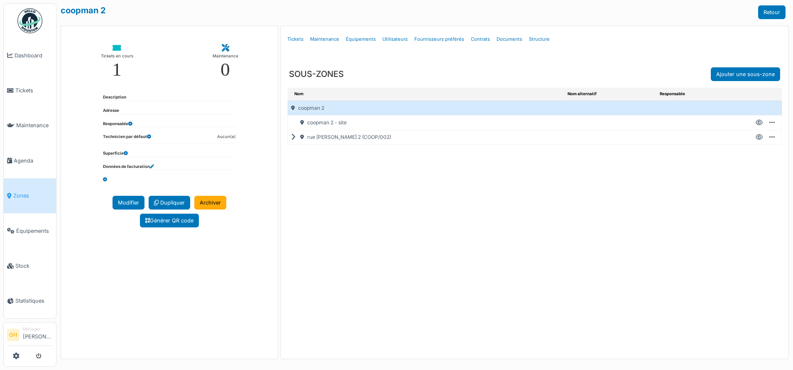
click at [292, 137] on icon at bounding box center [295, 137] width 8 height 0
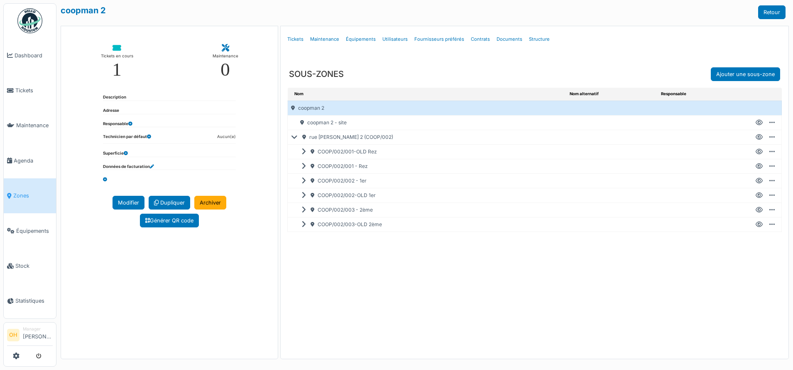
click at [306, 166] on icon at bounding box center [305, 166] width 8 height 0
click at [757, 181] on icon at bounding box center [759, 181] width 7 height 0
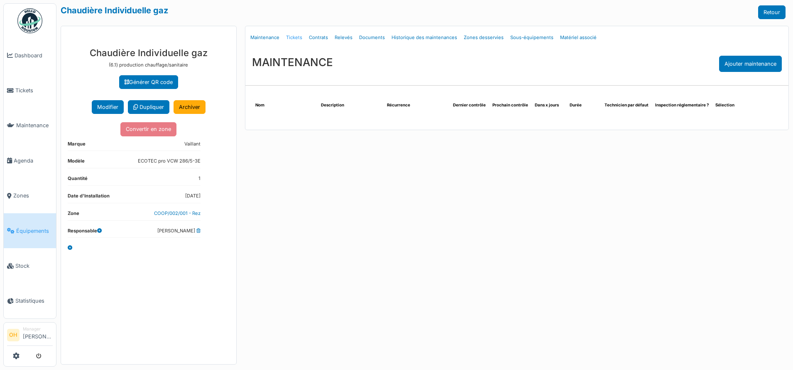
click at [292, 36] on link "Tickets" at bounding box center [294, 38] width 23 height 20
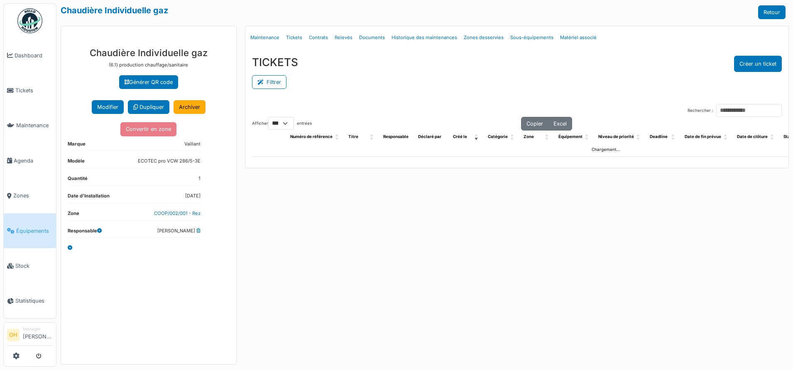
select select "***"
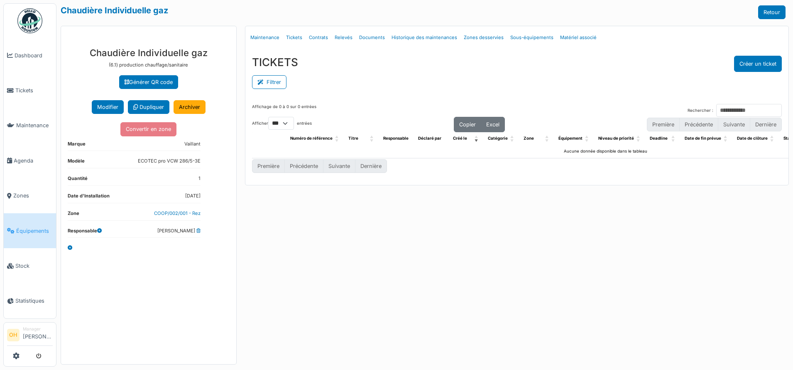
drag, startPoint x: 184, startPoint y: 143, endPoint x: 204, endPoint y: 142, distance: 19.9
click at [204, 142] on div "**********" at bounding box center [148, 202] width 175 height 323
drag, startPoint x: 204, startPoint y: 142, endPoint x: 218, endPoint y: 167, distance: 28.8
click at [218, 167] on div "**********" at bounding box center [148, 202] width 175 height 323
drag, startPoint x: 174, startPoint y: 194, endPoint x: 220, endPoint y: 194, distance: 45.7
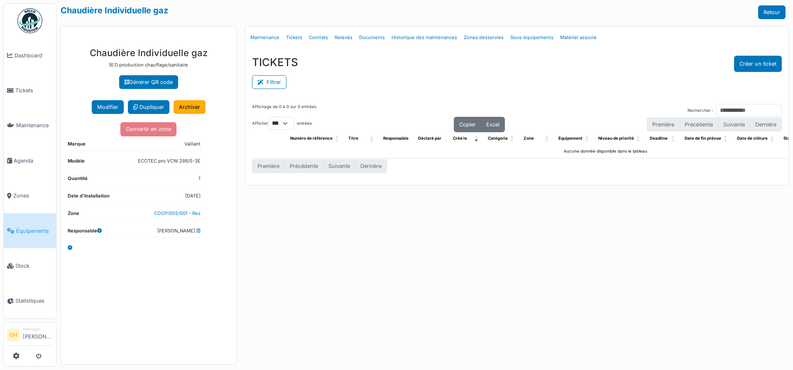
click at [220, 194] on div "**********" at bounding box center [148, 202] width 175 height 323
click at [21, 86] on span "Tickets" at bounding box center [33, 90] width 37 height 8
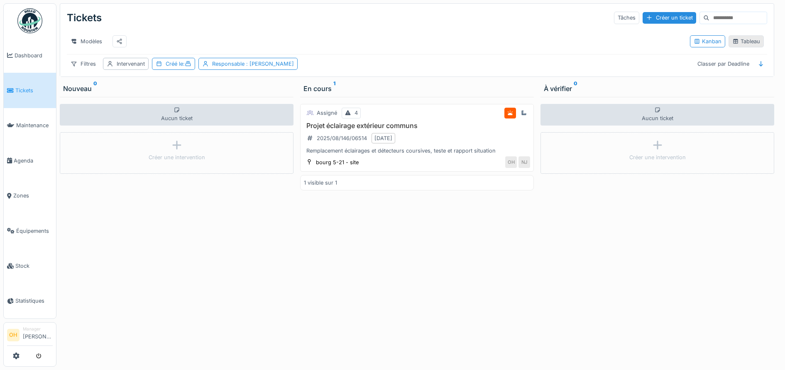
click at [744, 45] on div "Tableau" at bounding box center [746, 41] width 28 height 8
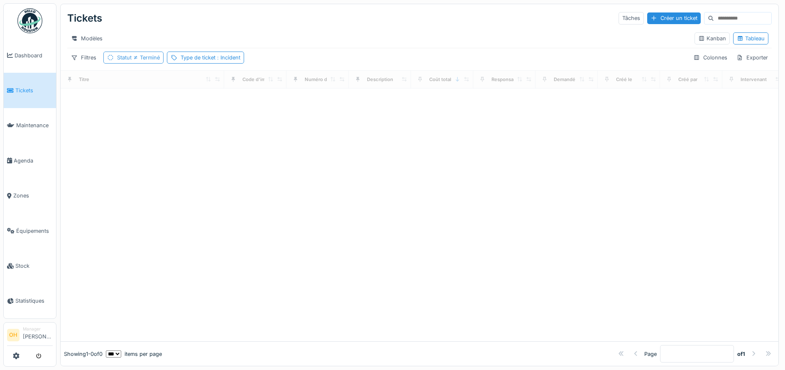
click at [139, 61] on span "Terminé" at bounding box center [146, 57] width 28 height 6
click at [142, 105] on icon at bounding box center [141, 105] width 5 height 5
click at [714, 16] on input at bounding box center [742, 18] width 57 height 12
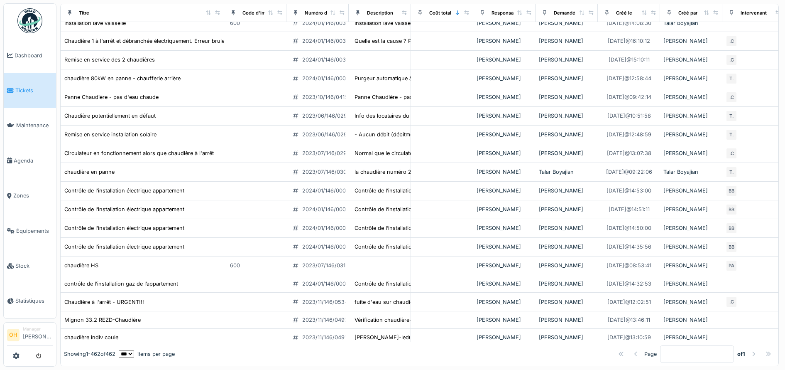
scroll to position [248, 0]
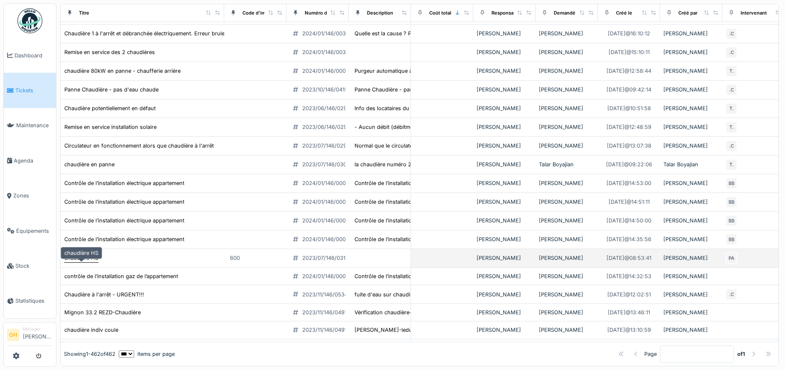
click at [79, 262] on div "chaudière HS" at bounding box center [81, 258] width 34 height 8
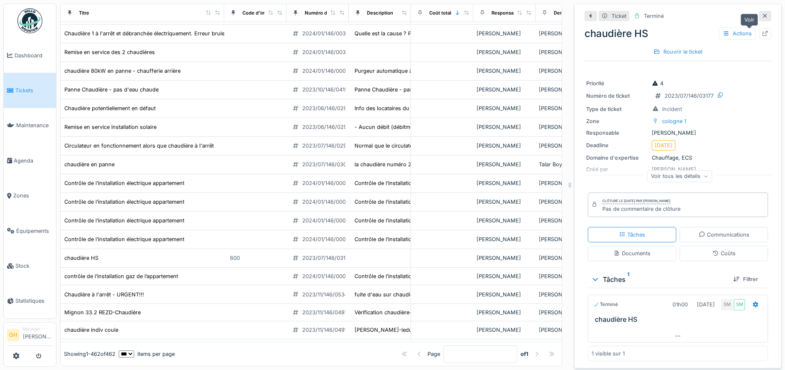
click at [763, 36] on icon at bounding box center [765, 33] width 5 height 5
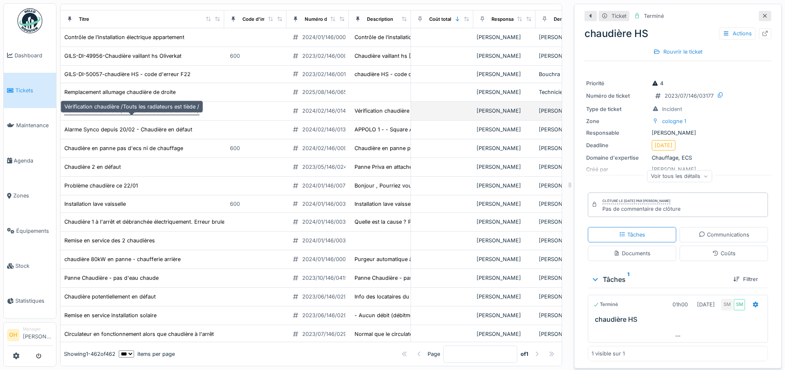
scroll to position [45, 0]
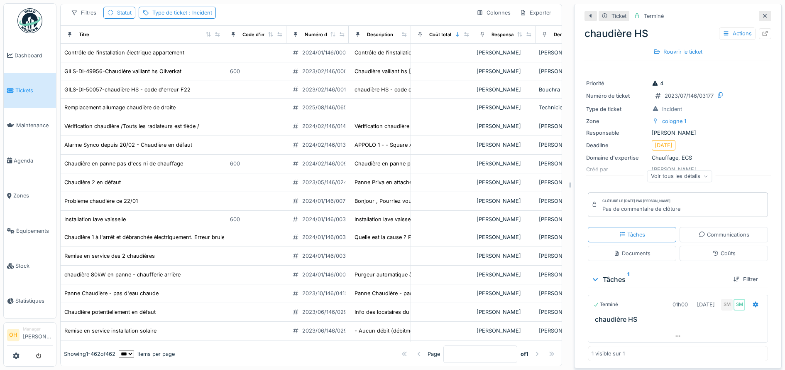
click at [762, 16] on icon at bounding box center [765, 15] width 7 height 5
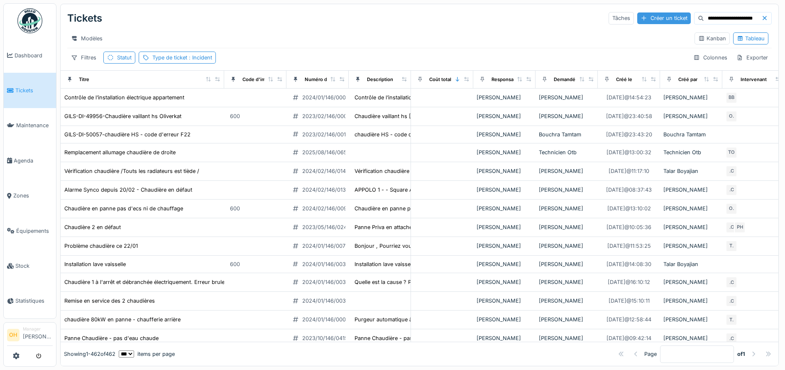
drag, startPoint x: 697, startPoint y: 17, endPoint x: 628, endPoint y: 18, distance: 68.9
click at [628, 18] on div "**********" at bounding box center [690, 18] width 163 height 12
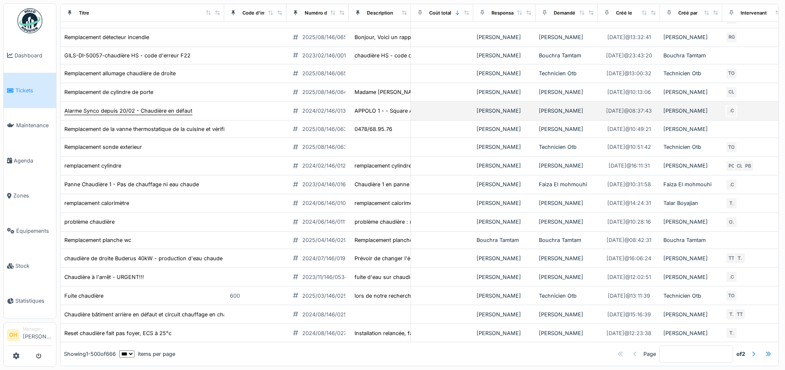
scroll to position [106, 0]
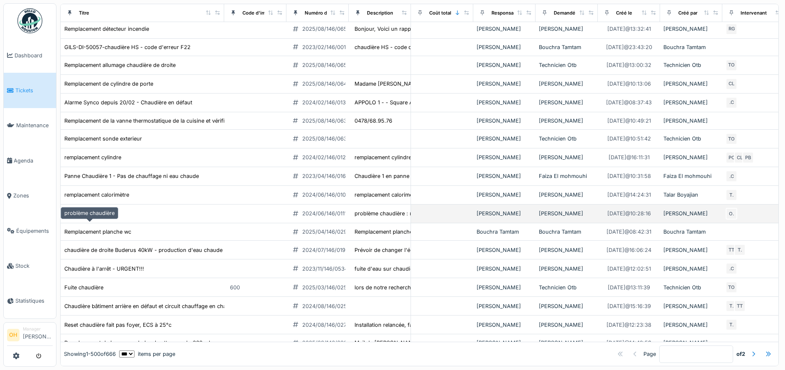
type input "**********"
click at [104, 217] on div "problème chaudière" at bounding box center [89, 213] width 50 height 8
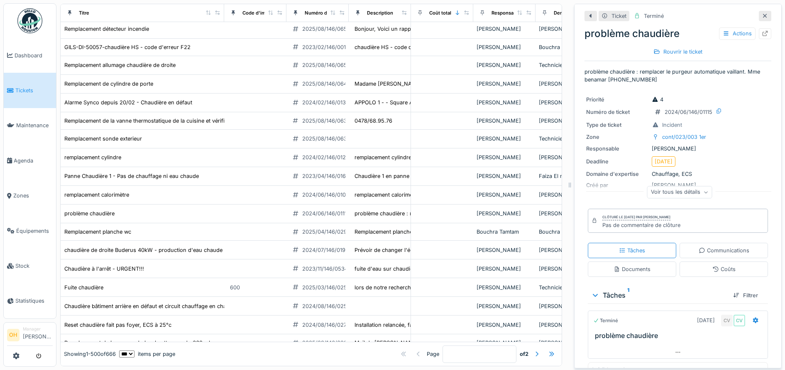
scroll to position [17, 0]
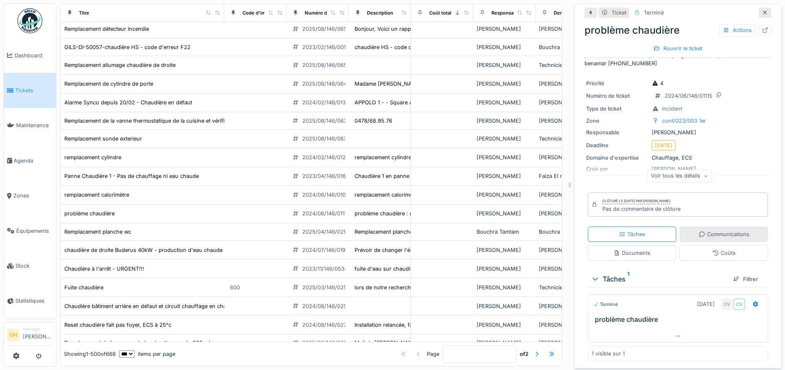
click at [701, 228] on div "Communications" at bounding box center [724, 233] width 88 height 15
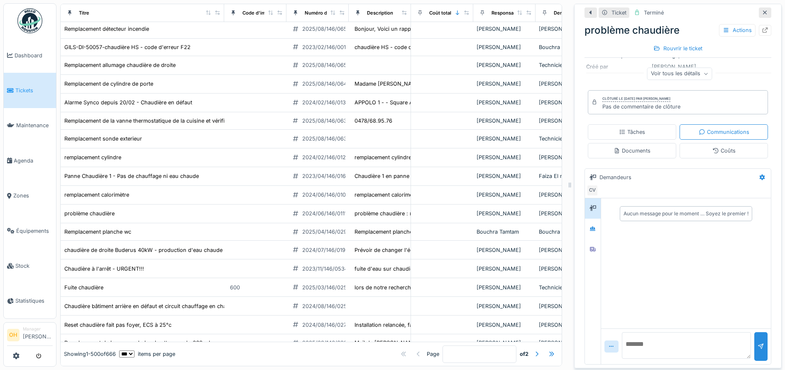
scroll to position [119, 0]
click at [590, 226] on icon at bounding box center [593, 228] width 6 height 5
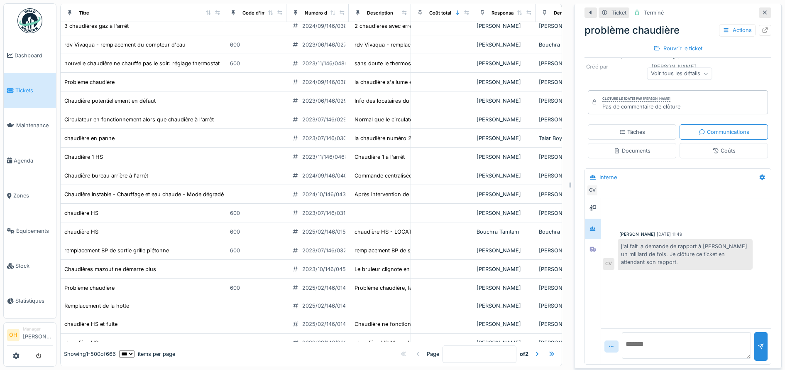
scroll to position [620, 0]
click at [763, 10] on icon at bounding box center [765, 12] width 4 height 4
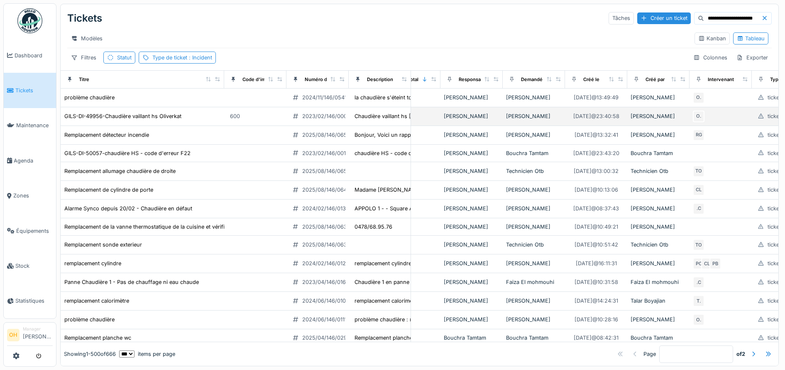
scroll to position [0, 33]
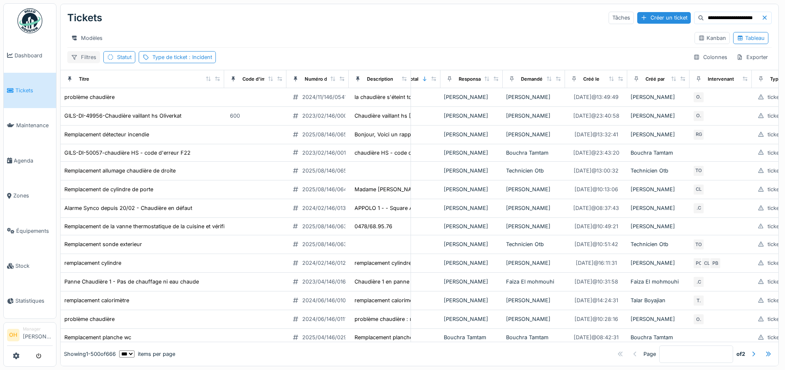
click at [86, 56] on div "Filtres" at bounding box center [83, 57] width 33 height 12
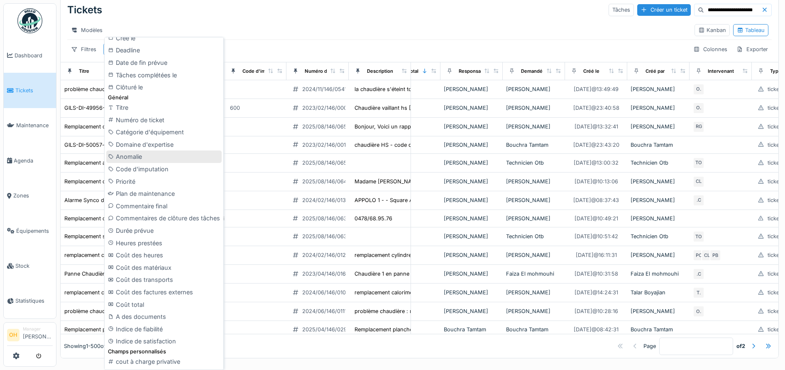
scroll to position [219, 0]
click at [139, 269] on div "Coût des matériaux" at bounding box center [163, 268] width 115 height 12
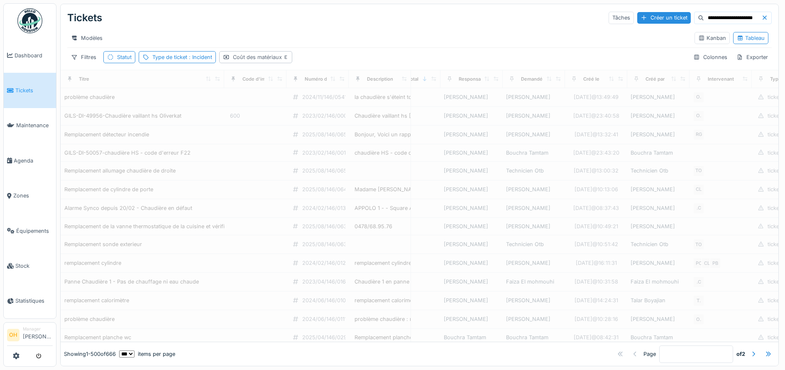
click at [250, 57] on div "Coût des matériaux" at bounding box center [261, 57] width 56 height 8
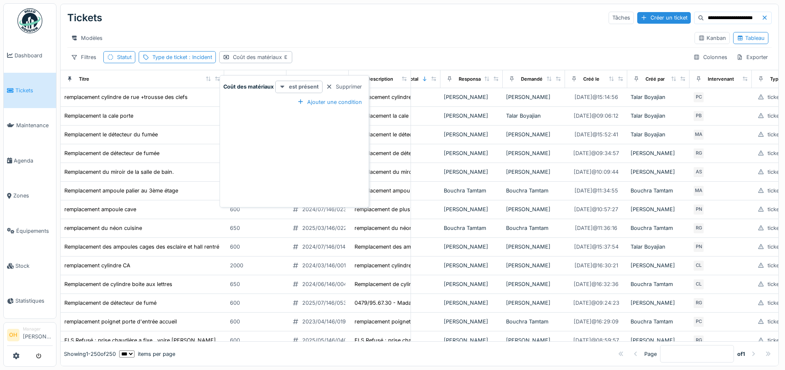
click at [294, 83] on strong "est présent" at bounding box center [304, 87] width 30 height 8
click at [304, 113] on div "est supérieur à" at bounding box center [297, 111] width 38 height 8
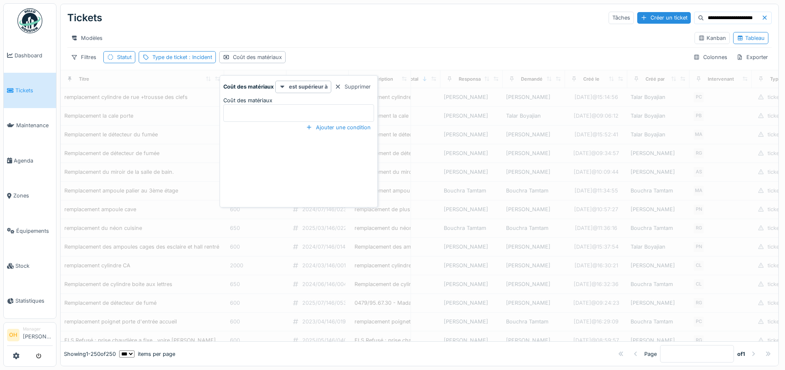
click at [259, 96] on label "Coût des matériaux" at bounding box center [247, 100] width 49 height 8
click at [259, 104] on matériaux_U0NTg "Coût des matériaux" at bounding box center [298, 112] width 151 height 17
type matériaux_U0NTg "***"
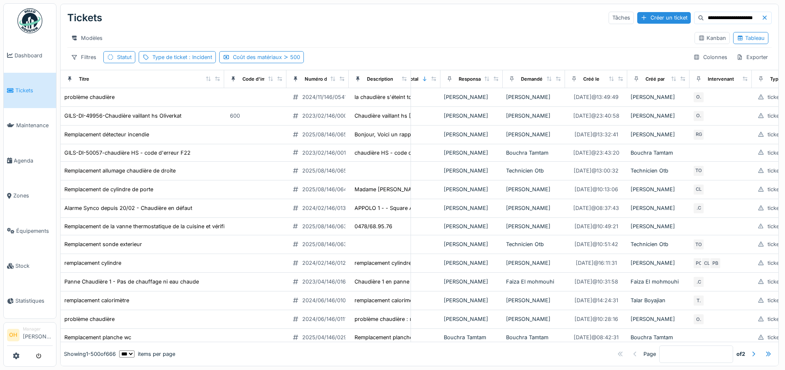
click at [438, 58] on div "Filtres Statut Type de ticket : Incident Coût des matériaux 500 Colonnes Export…" at bounding box center [419, 57] width 705 height 12
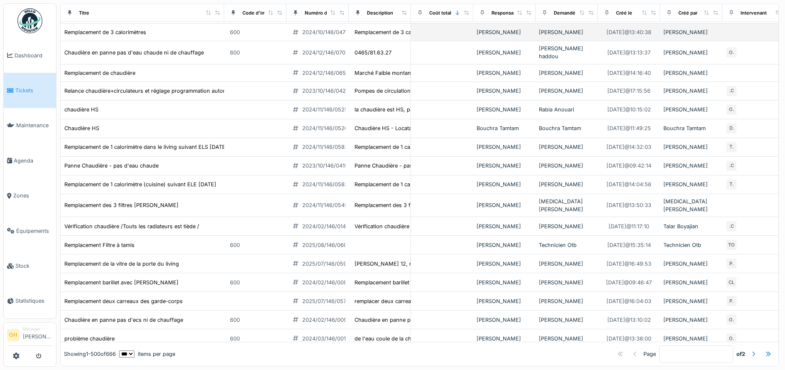
scroll to position [1027, 0]
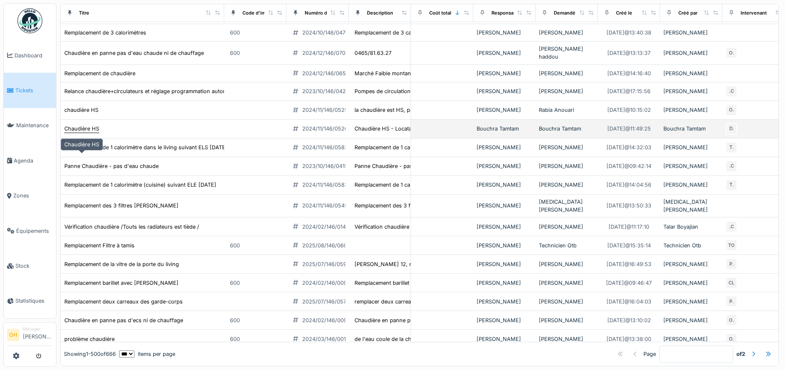
click at [80, 132] on div "Chaudière HS" at bounding box center [81, 129] width 35 height 8
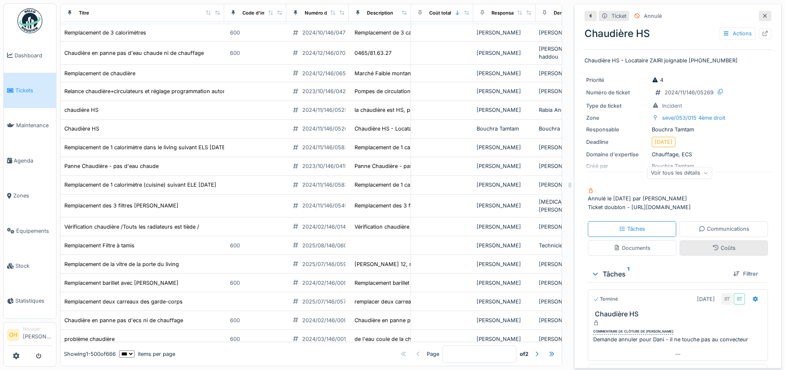
click at [713, 244] on div "Coûts" at bounding box center [724, 248] width 23 height 8
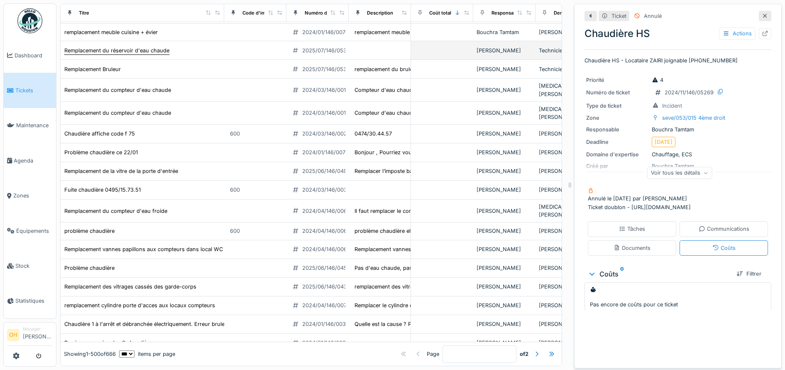
scroll to position [1351, 0]
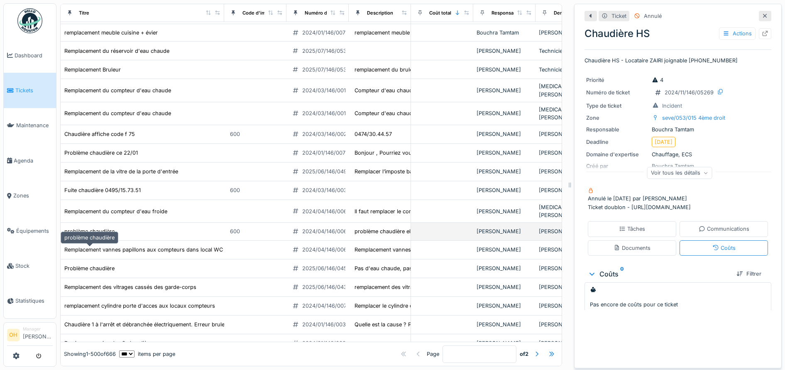
click at [93, 235] on div "problème chaudière" at bounding box center [89, 231] width 50 height 8
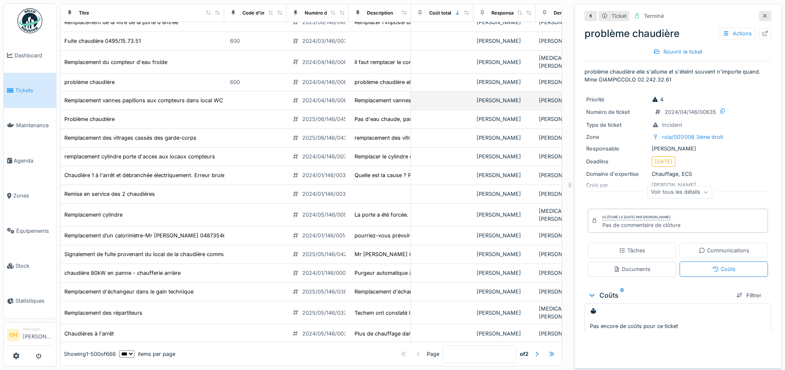
scroll to position [1501, 0]
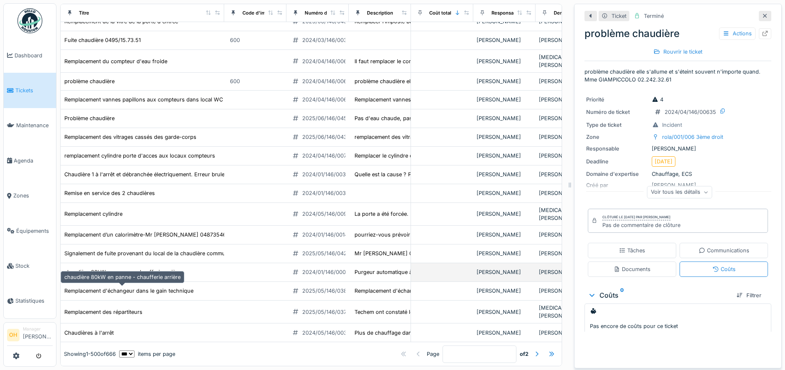
click at [125, 276] on div "chaudière 80kW en panne - chaufferie arrière" at bounding box center [122, 272] width 116 height 8
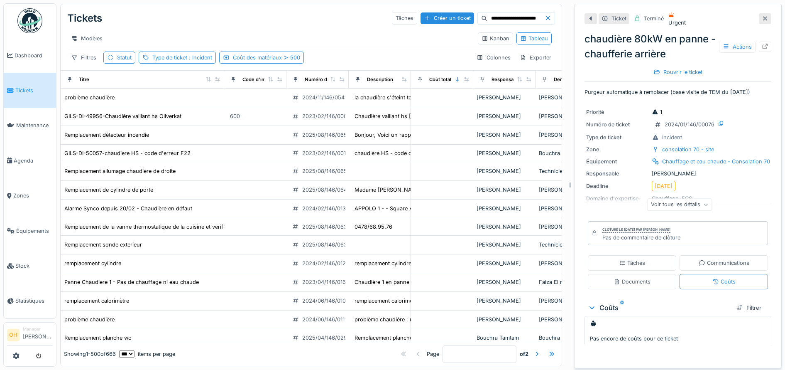
click at [763, 17] on icon at bounding box center [765, 19] width 4 height 4
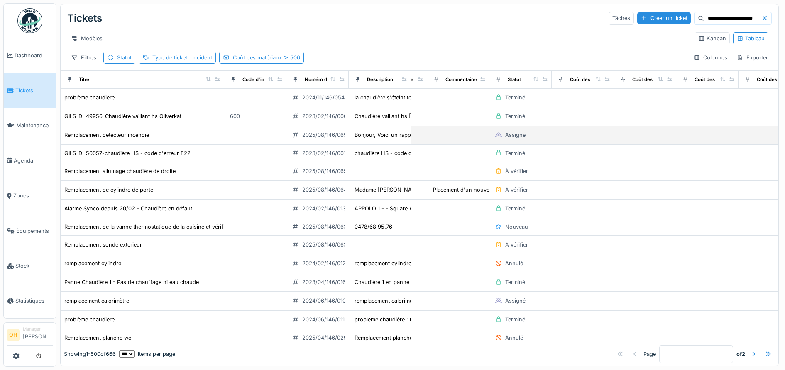
scroll to position [0, 1081]
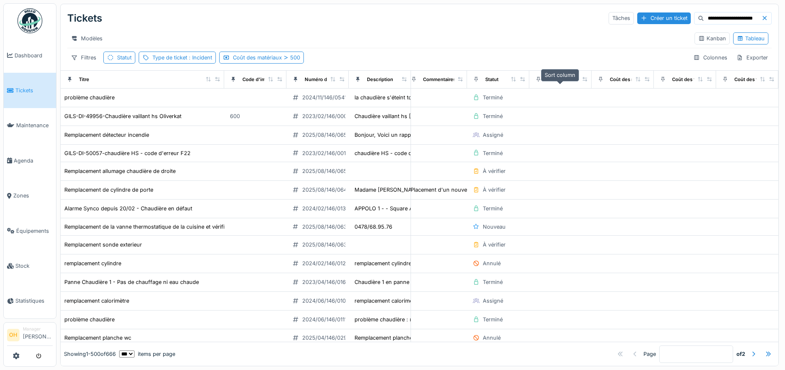
click at [573, 81] on icon at bounding box center [576, 79] width 6 height 5
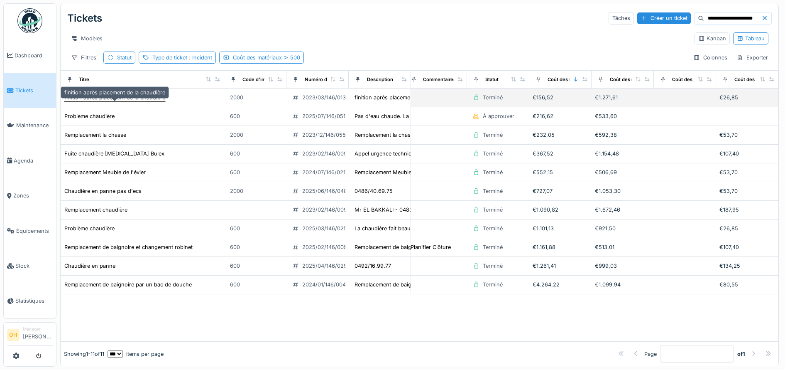
click at [109, 101] on div "finition après placement de la chaudière" at bounding box center [114, 97] width 101 height 8
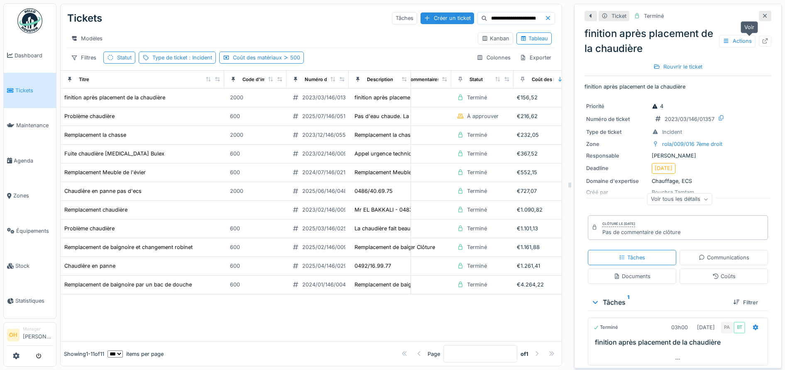
click at [763, 40] on icon at bounding box center [765, 40] width 5 height 5
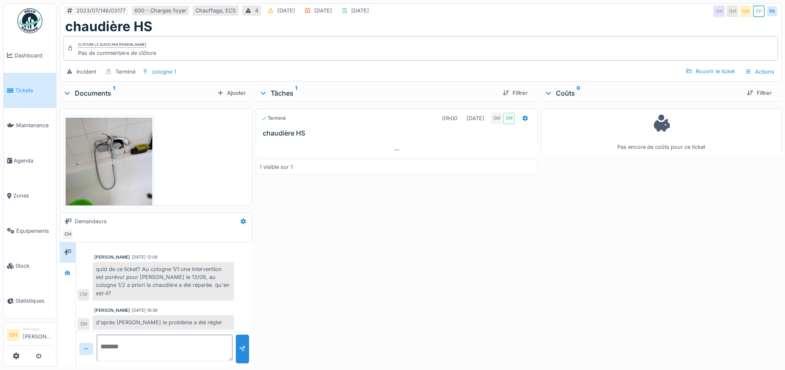
scroll to position [45, 0]
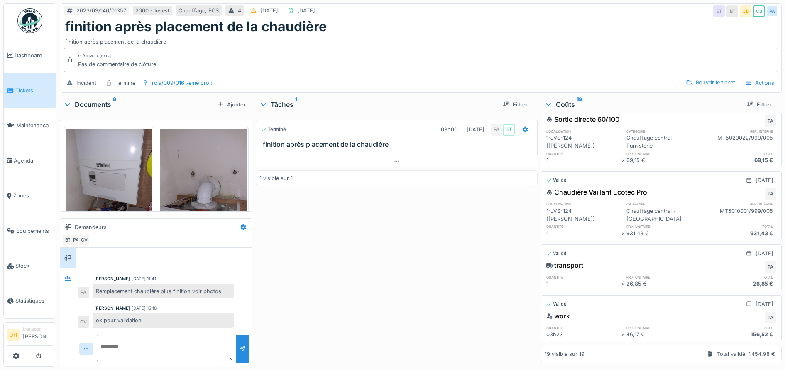
scroll to position [1131, 0]
drag, startPoint x: 565, startPoint y: 174, endPoint x: 649, endPoint y: 176, distance: 83.9
click at [649, 187] on div "Chaudière Vaillant Ecotec Pro PA" at bounding box center [661, 193] width 230 height 13
drag, startPoint x: 649, startPoint y: 176, endPoint x: 595, endPoint y: 194, distance: 56.5
click at [595, 207] on div "1-JVS-124 ([PERSON_NAME])" at bounding box center [583, 215] width 75 height 16
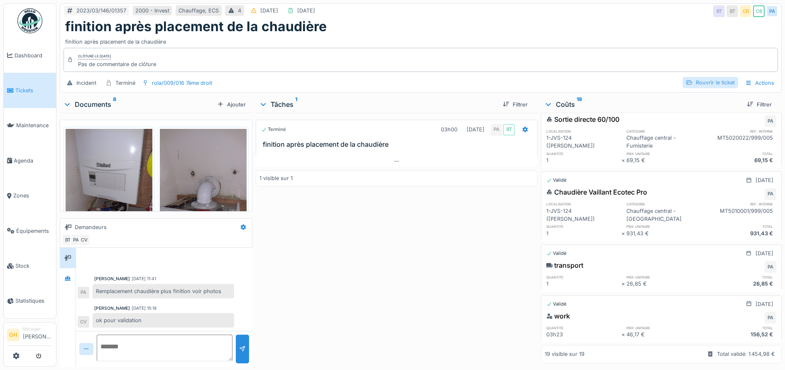
click at [714, 83] on div "Rouvrir le ticket" at bounding box center [711, 82] width 56 height 11
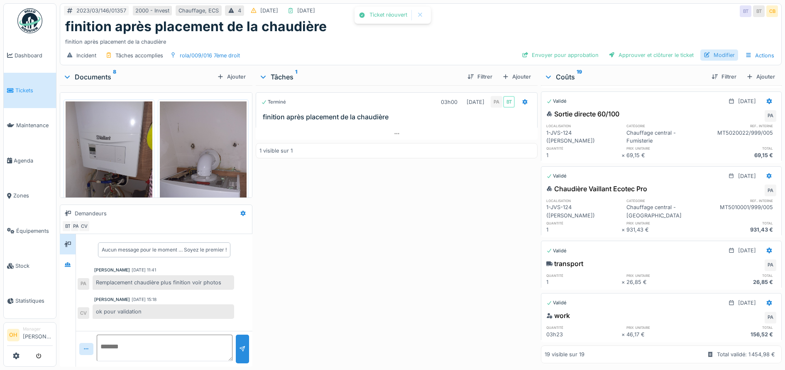
click at [722, 55] on div "Modifier" at bounding box center [720, 54] width 38 height 11
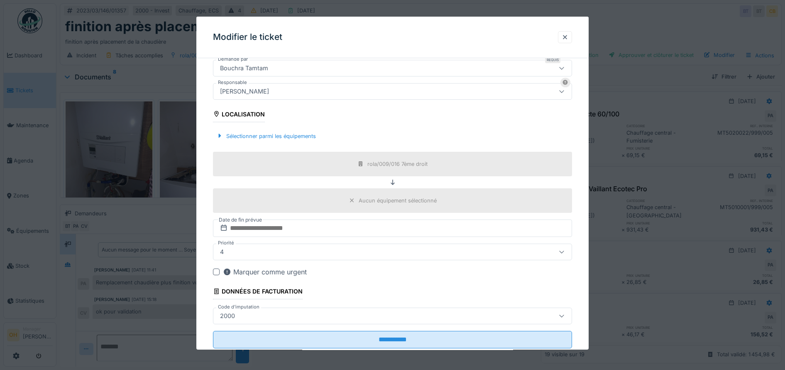
scroll to position [189, 0]
click at [405, 200] on div "Aucun équipement sélectionné" at bounding box center [398, 201] width 78 height 8
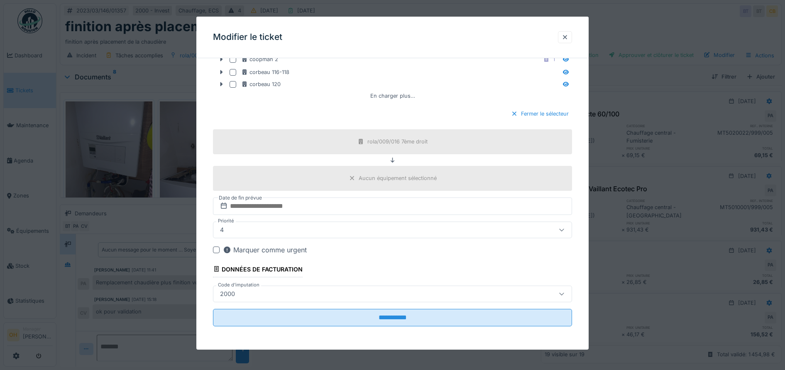
scroll to position [8, 0]
click at [382, 138] on div "rola/009/016 7ème droit" at bounding box center [397, 141] width 60 height 8
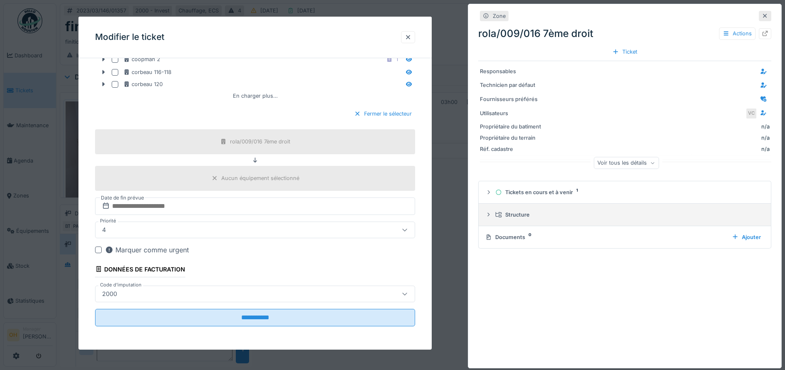
click at [484, 214] on summary "Structure" at bounding box center [625, 214] width 286 height 15
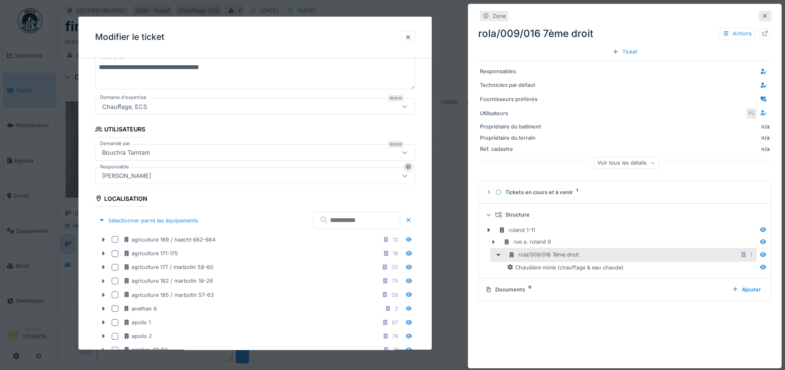
scroll to position [105, 0]
click at [336, 220] on input "text" at bounding box center [356, 220] width 87 height 17
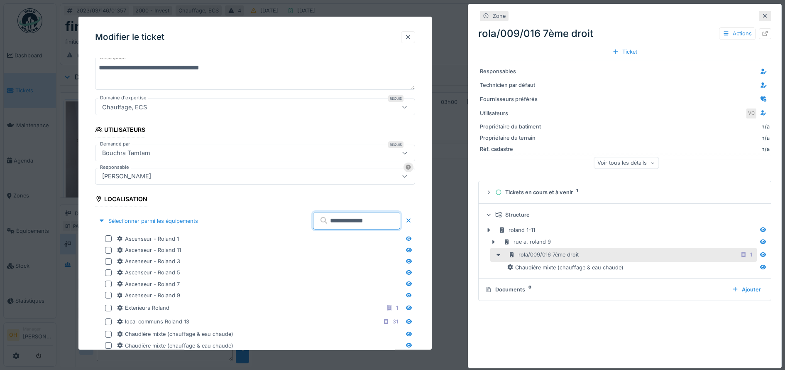
click at [323, 221] on input "**********" at bounding box center [356, 220] width 87 height 17
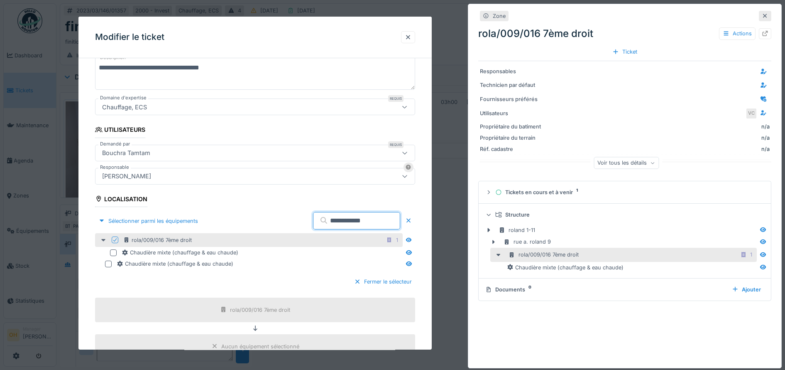
type input "**********"
click at [103, 240] on icon at bounding box center [103, 239] width 7 height 5
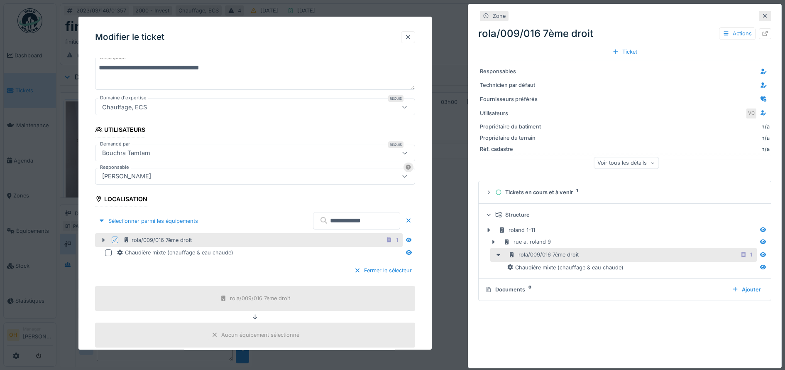
click at [103, 240] on icon at bounding box center [104, 240] width 2 height 4
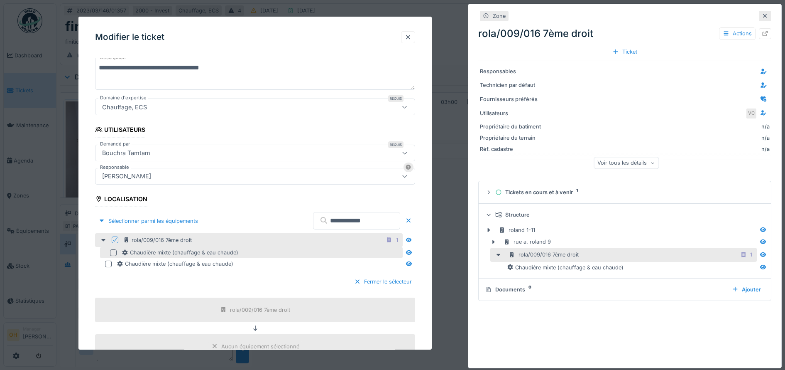
click at [113, 250] on div at bounding box center [113, 252] width 7 height 7
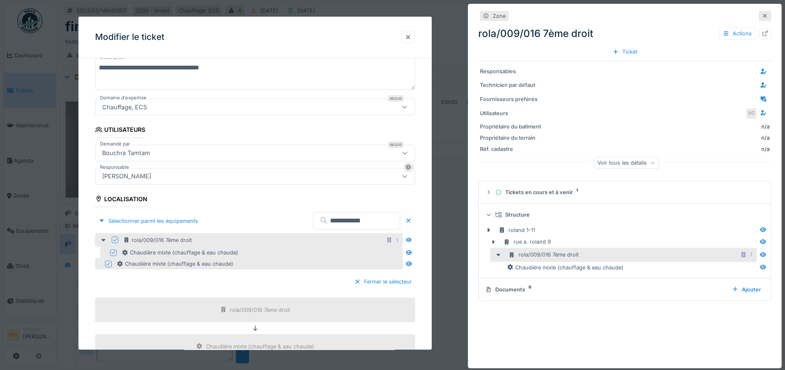
click at [762, 15] on icon at bounding box center [765, 15] width 7 height 5
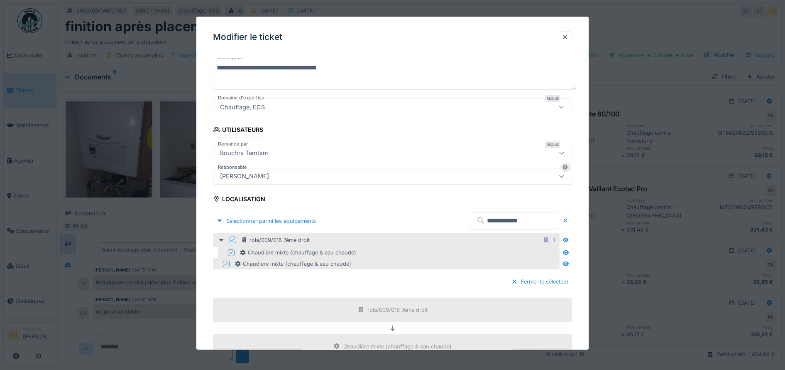
scroll to position [272, 0]
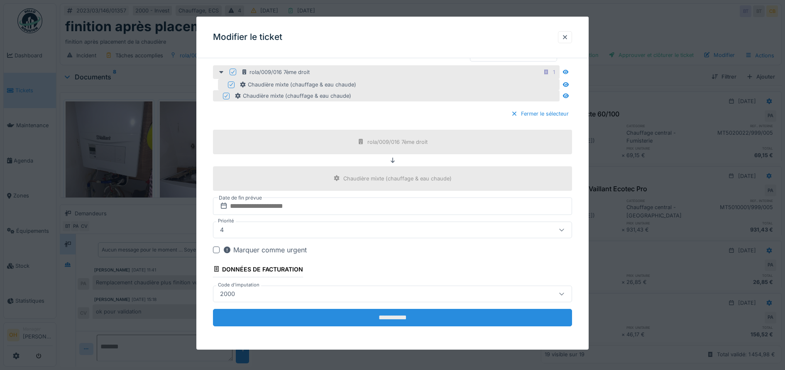
click at [390, 322] on input "**********" at bounding box center [393, 317] width 360 height 17
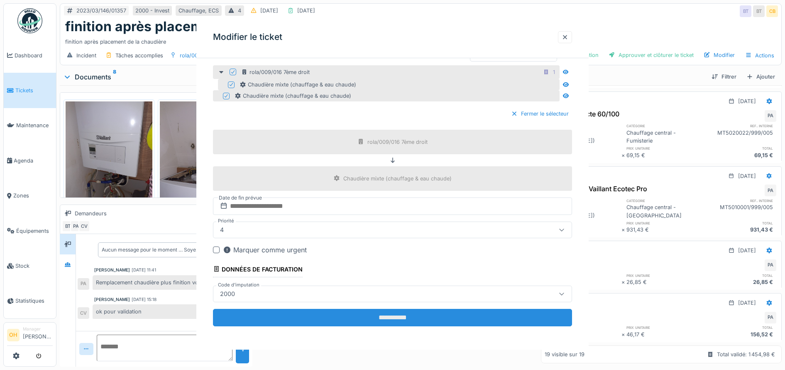
scroll to position [0, 0]
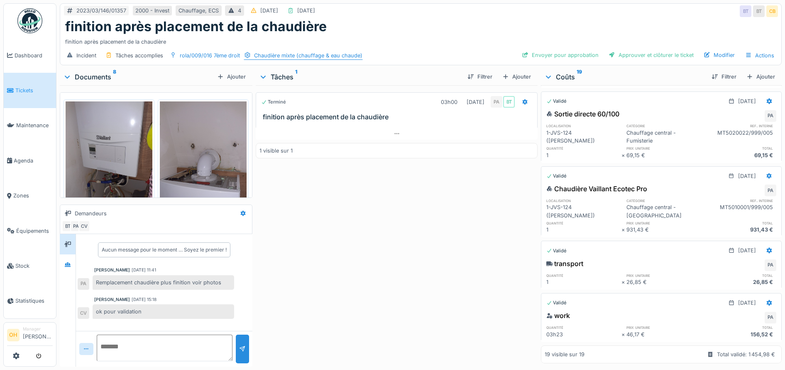
click at [318, 51] on div "Chaudière mixte (chauffage & eau chaude)" at bounding box center [308, 55] width 108 height 8
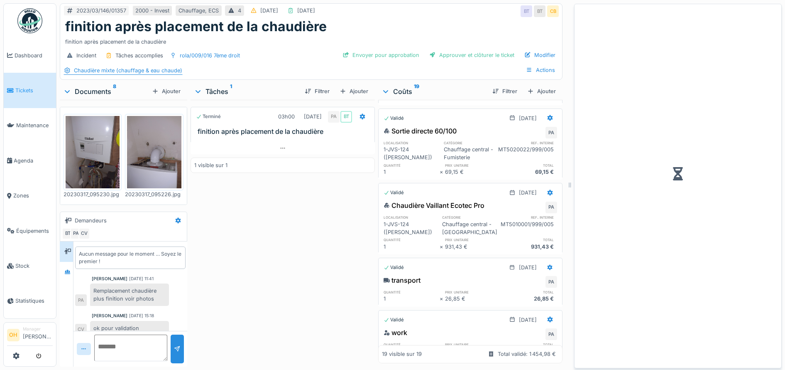
scroll to position [1317, 0]
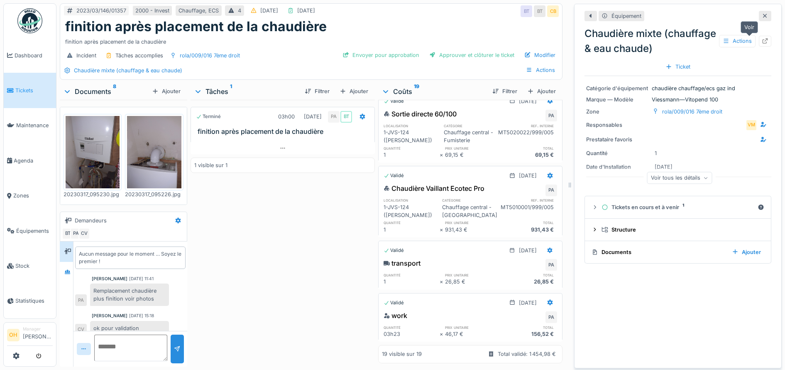
click at [762, 38] on icon at bounding box center [765, 40] width 7 height 5
click at [762, 13] on icon at bounding box center [765, 15] width 7 height 5
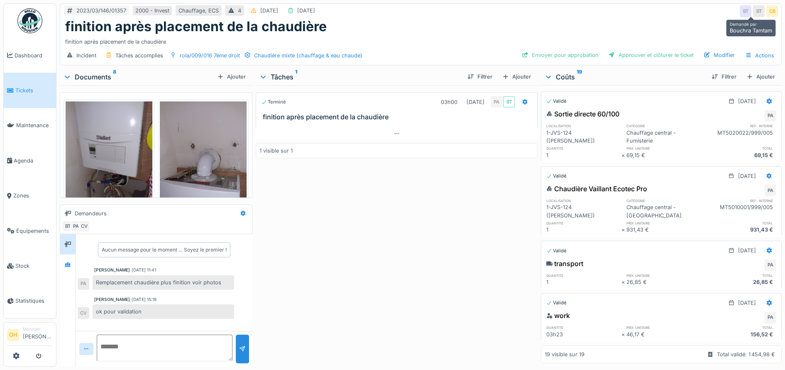
scroll to position [1135, 0]
click at [290, 51] on div "Chaudière mixte (chauffage & eau chaude)" at bounding box center [308, 55] width 108 height 8
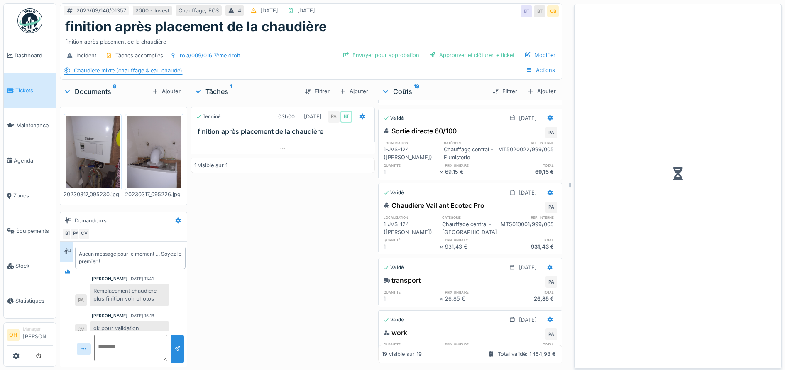
scroll to position [1317, 0]
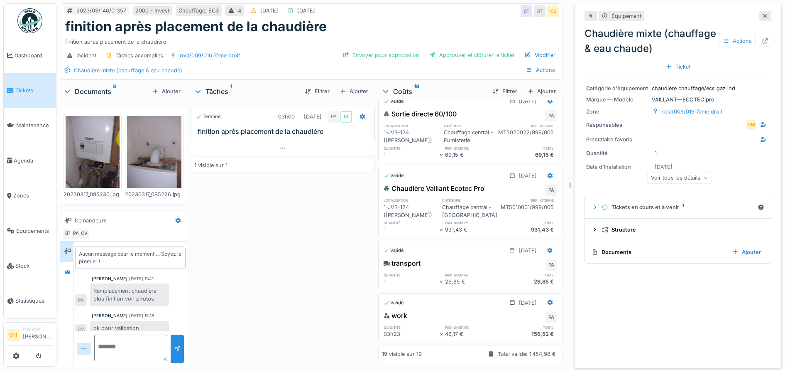
click at [763, 14] on icon at bounding box center [765, 16] width 4 height 4
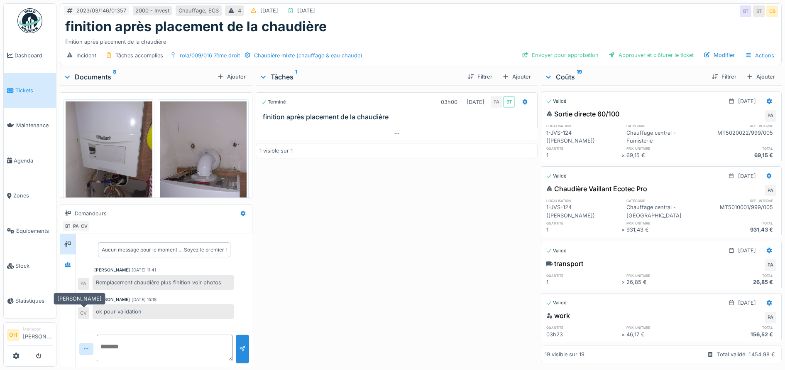
scroll to position [1135, 0]
click at [14, 191] on span "Zones" at bounding box center [32, 195] width 39 height 8
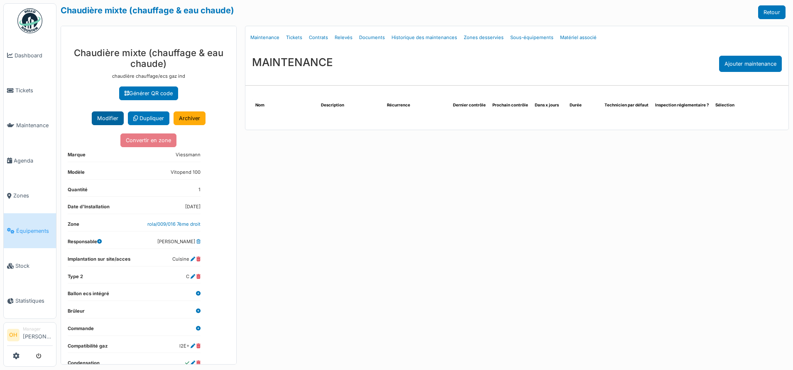
click at [96, 116] on button "Modifier" at bounding box center [108, 118] width 32 height 14
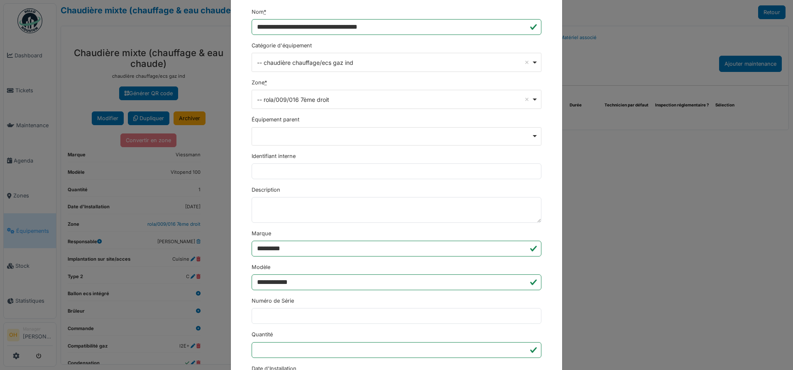
scroll to position [48, 0]
drag, startPoint x: 298, startPoint y: 251, endPoint x: 248, endPoint y: 250, distance: 49.8
click at [252, 250] on input "*********" at bounding box center [397, 248] width 290 height 16
type input "********"
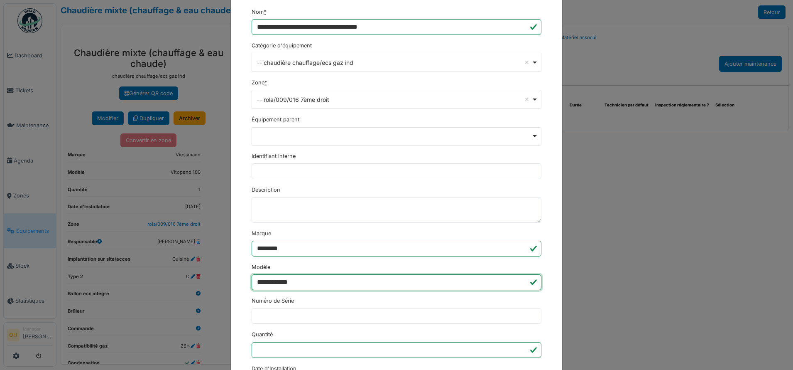
click at [296, 281] on input "**********" at bounding box center [397, 282] width 290 height 16
drag, startPoint x: 309, startPoint y: 283, endPoint x: 226, endPoint y: 285, distance: 83.1
click at [226, 285] on div "**********" at bounding box center [396, 185] width 793 height 370
type input "**********"
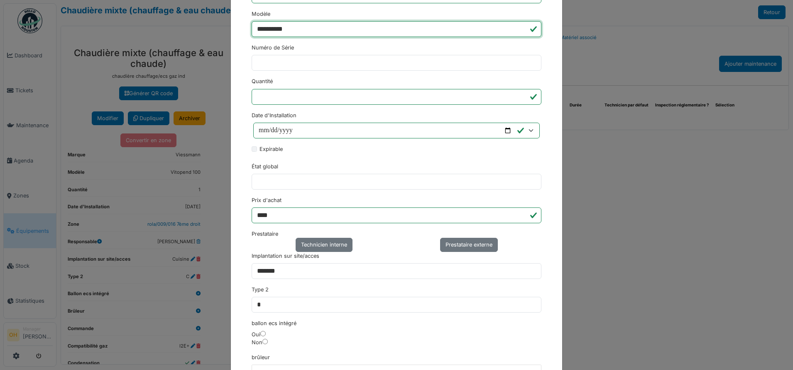
scroll to position [300, 0]
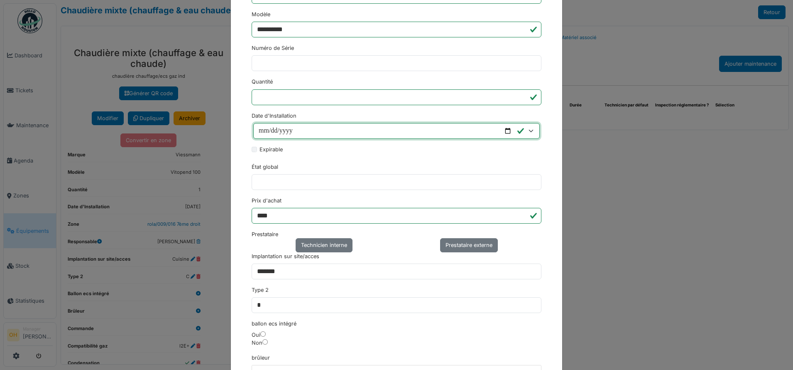
click at [505, 132] on input "**********" at bounding box center [396, 131] width 287 height 16
type input "**********"
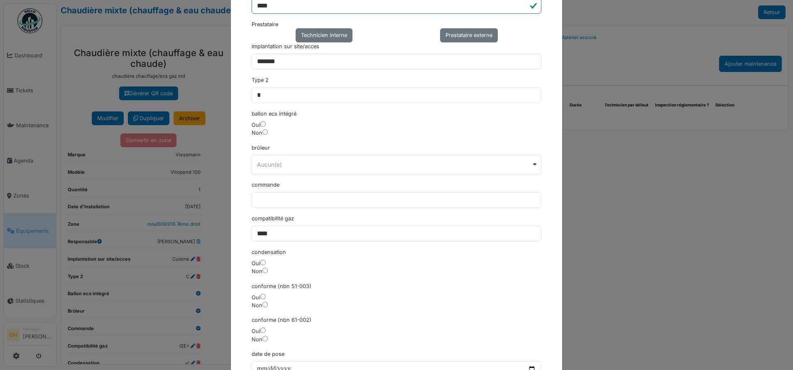
scroll to position [438, 0]
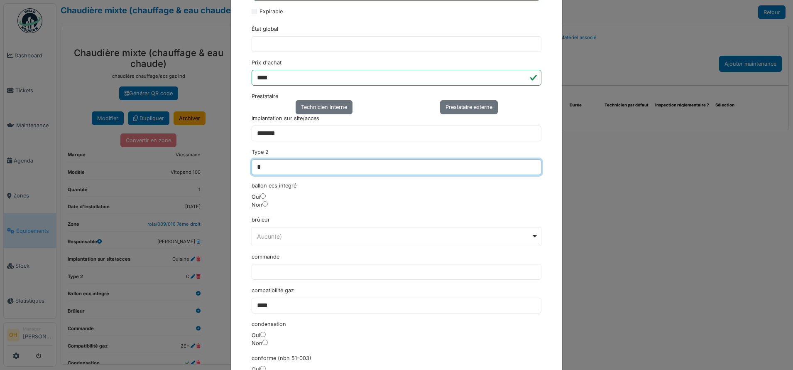
click at [279, 166] on input "*" at bounding box center [397, 167] width 290 height 16
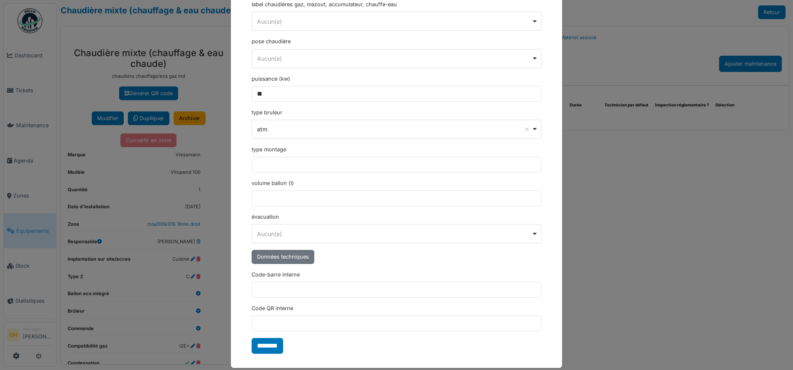
scroll to position [929, 0]
click at [286, 271] on label "Code-barre interne" at bounding box center [276, 275] width 48 height 8
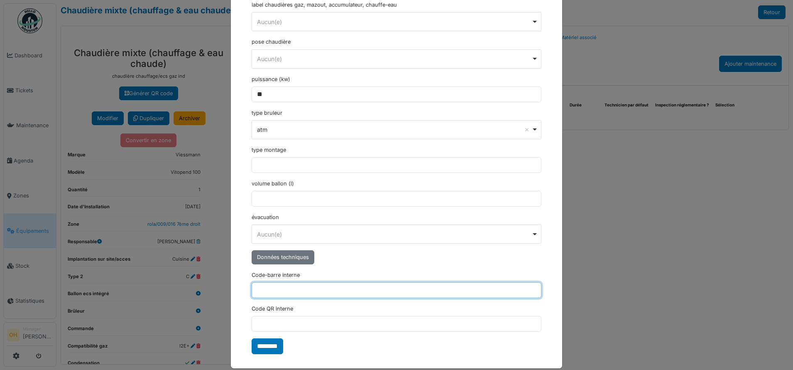
click at [286, 282] on input "Code-barre interne" at bounding box center [397, 290] width 290 height 16
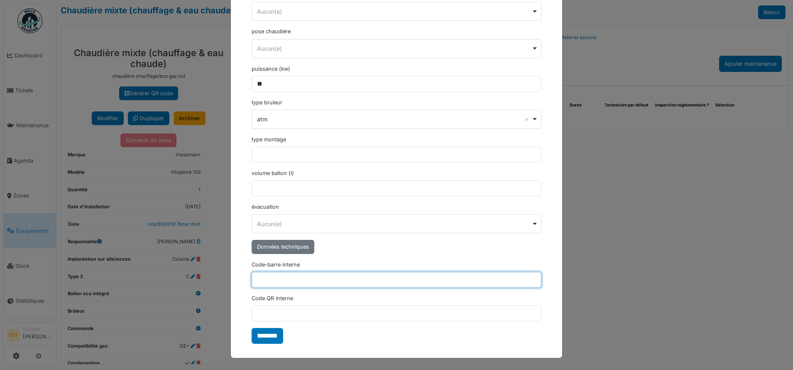
scroll to position [939, 0]
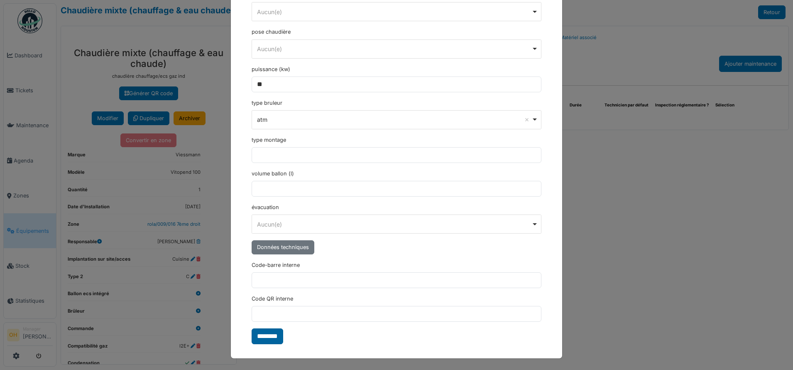
click at [262, 336] on input "********" at bounding box center [268, 336] width 32 height 16
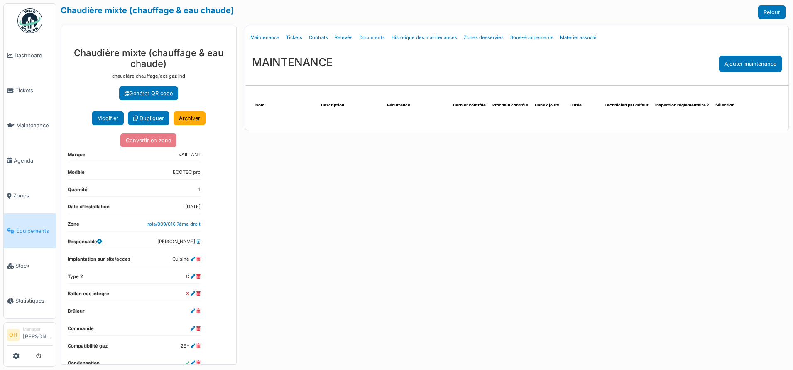
click at [370, 38] on link "Documents" at bounding box center [372, 38] width 32 height 20
select select "***"
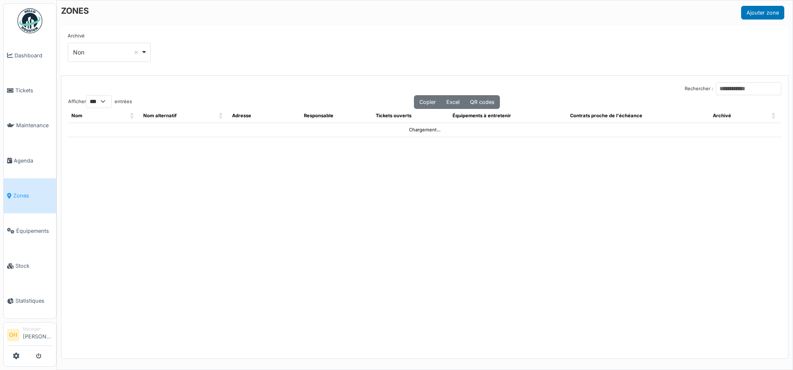
select select "***"
click at [716, 90] on input "Rechercher :" at bounding box center [749, 88] width 66 height 13
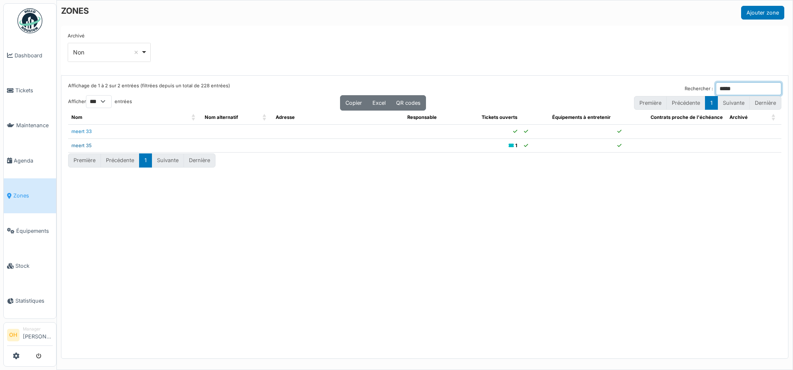
type input "*****"
click at [80, 145] on link "meert 35" at bounding box center [81, 145] width 20 height 6
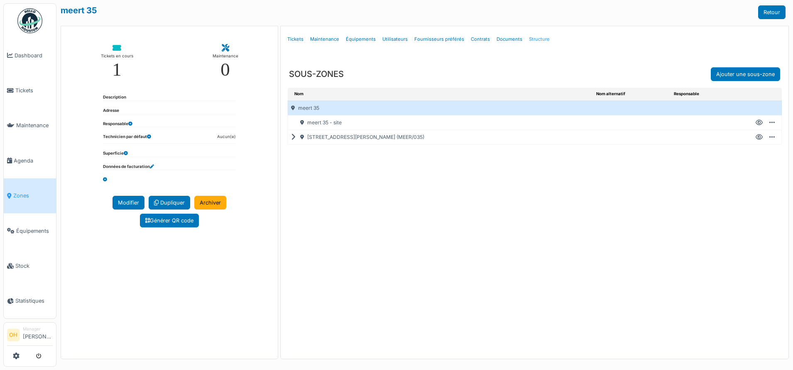
click at [531, 39] on link "Structure" at bounding box center [539, 39] width 27 height 20
click at [294, 137] on icon at bounding box center [295, 137] width 8 height 0
